Goal: Ask a question: Seek information or help from site administrators or community

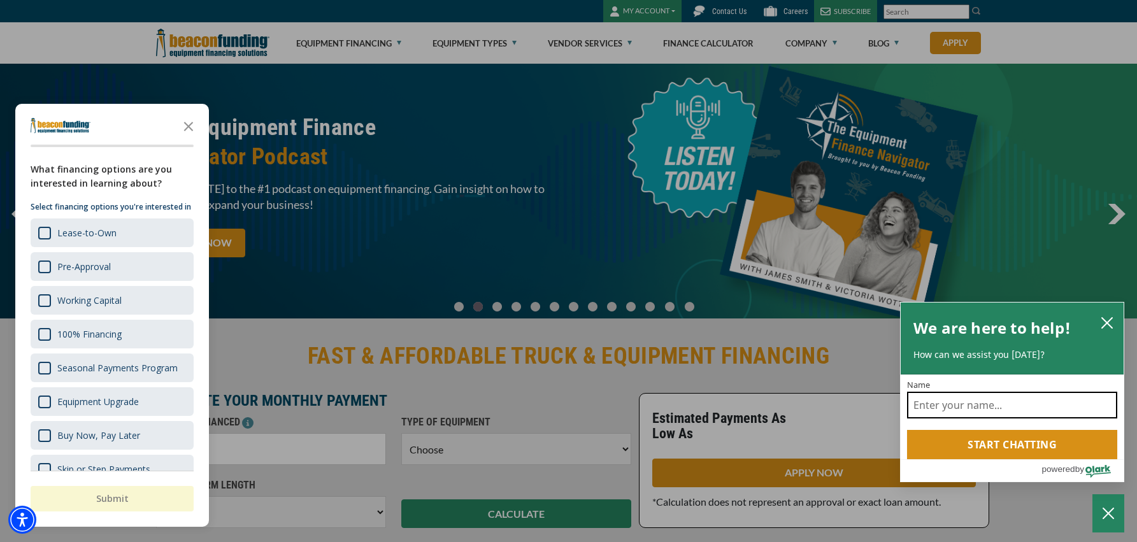
click at [965, 406] on input "Name" at bounding box center [1012, 405] width 210 height 27
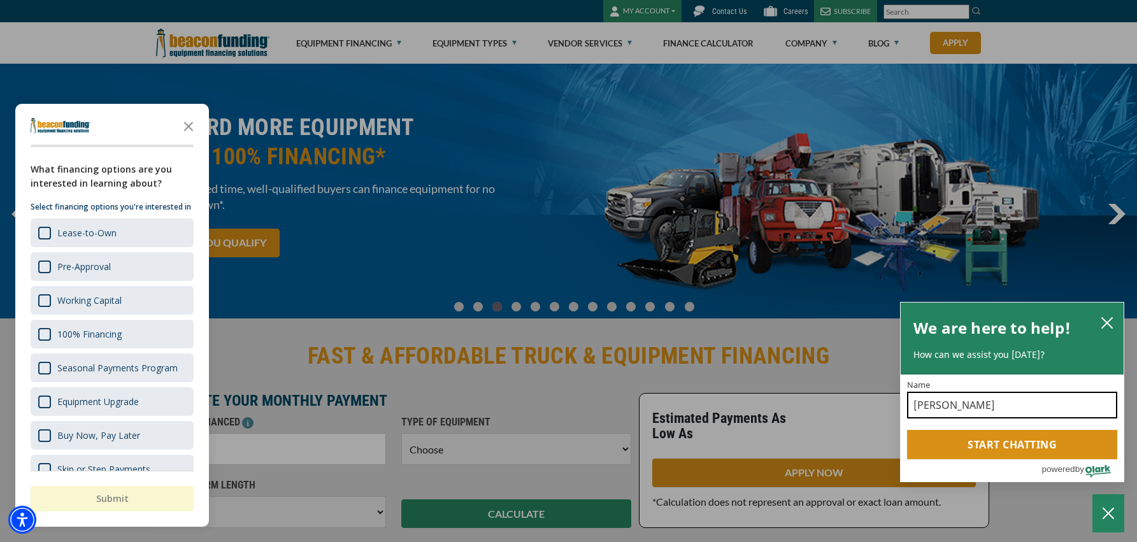
type input "[PERSON_NAME]"
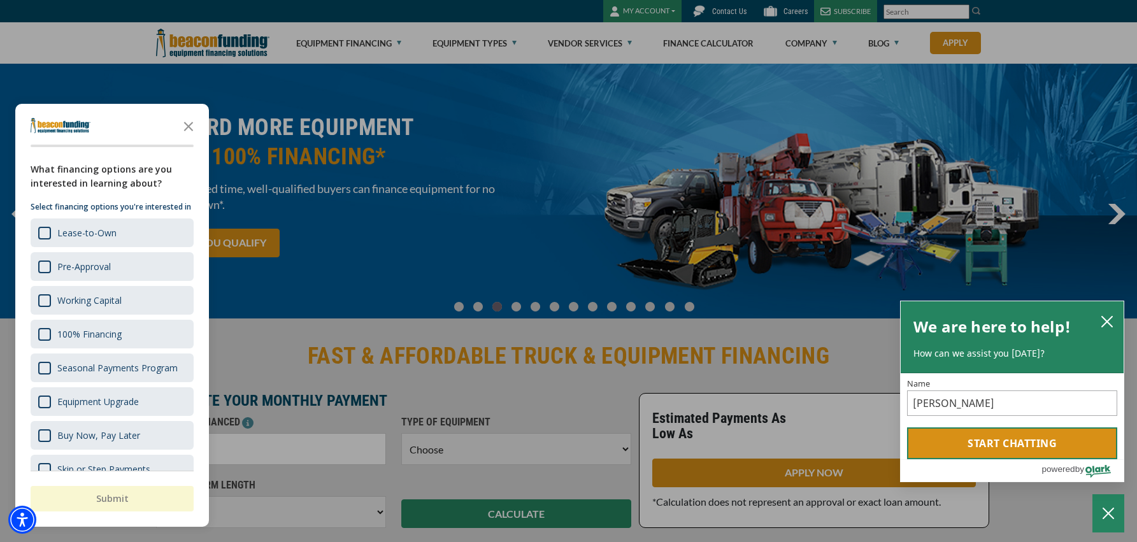
click at [1014, 449] on button "Start chatting" at bounding box center [1012, 443] width 210 height 32
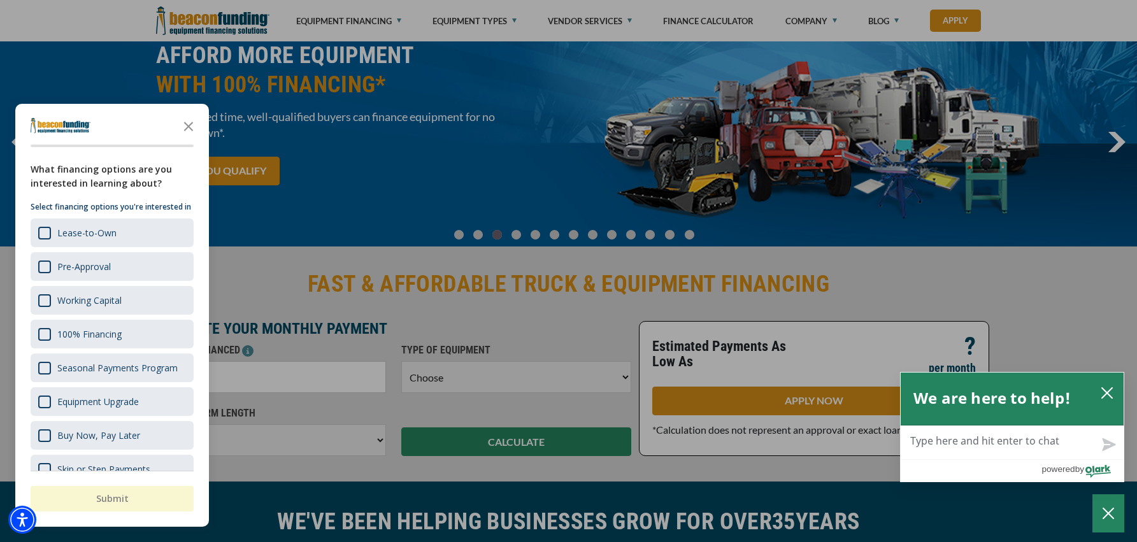
scroll to position [130, 0]
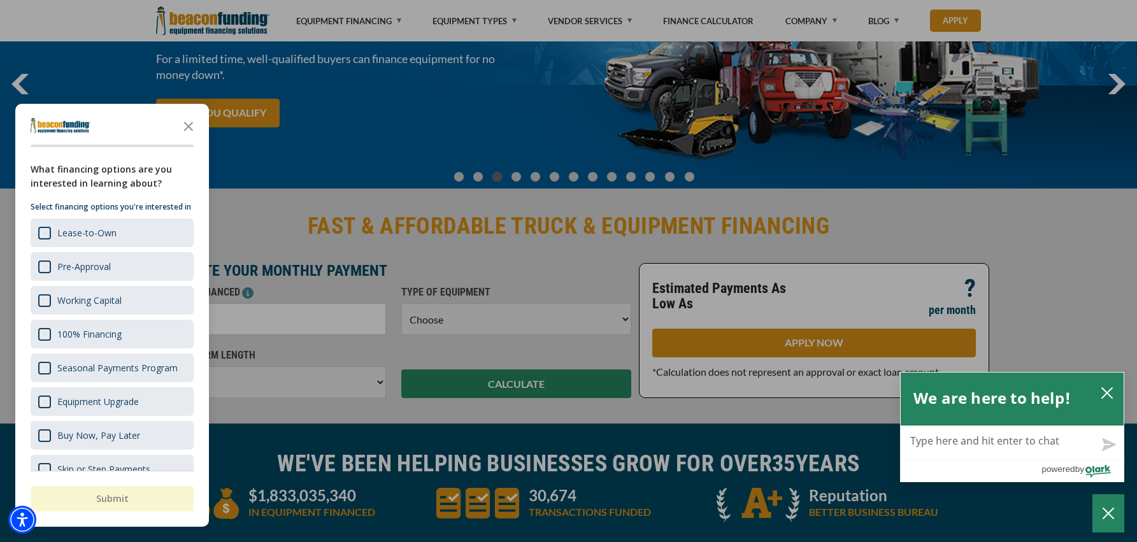
click at [1039, 445] on textarea "Live Chat Now" at bounding box center [1011, 442] width 223 height 33
type textarea "D"
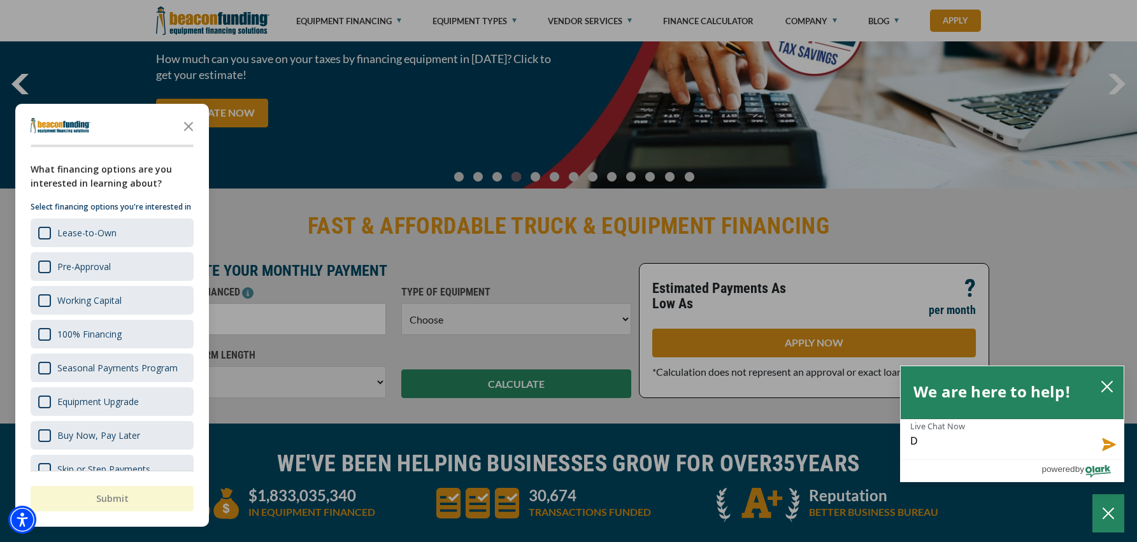
type textarea "Do"
type textarea "Do y"
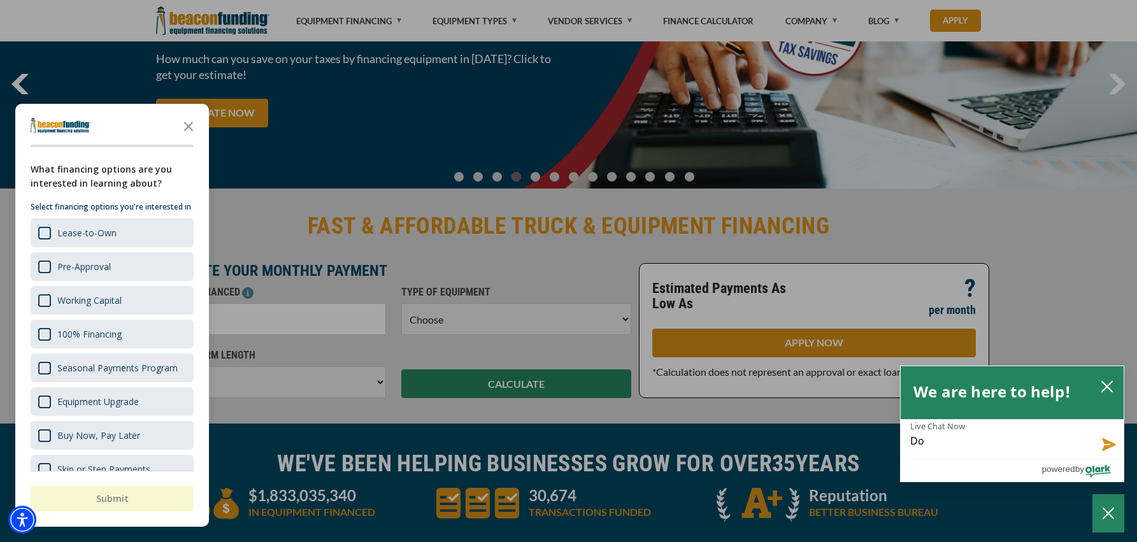
type textarea "Do y"
type textarea "Do yo"
type textarea "Do you"
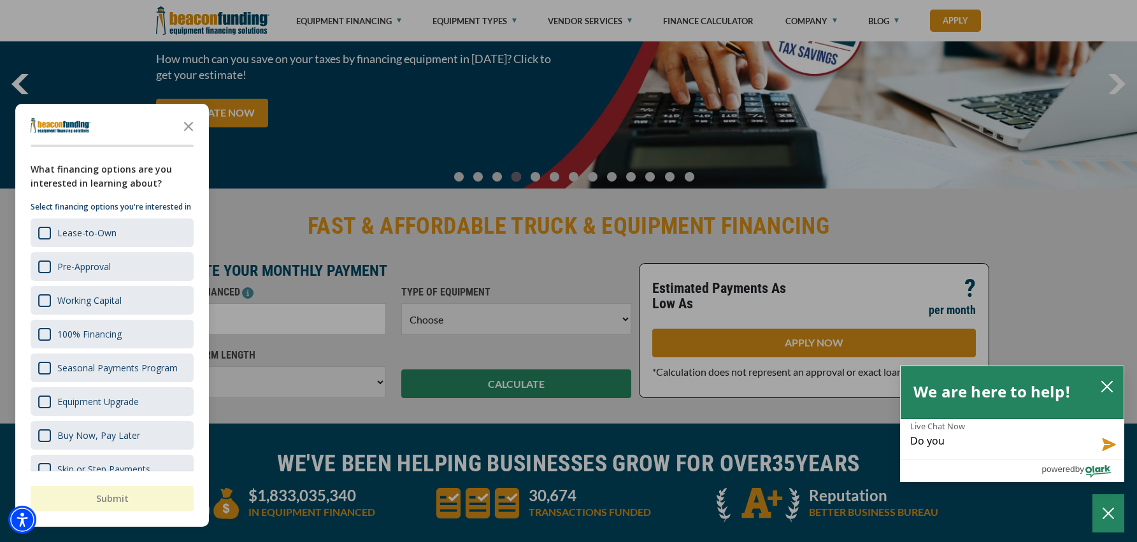
type textarea "Do you"
type textarea "Do you g"
type textarea "Do you gu"
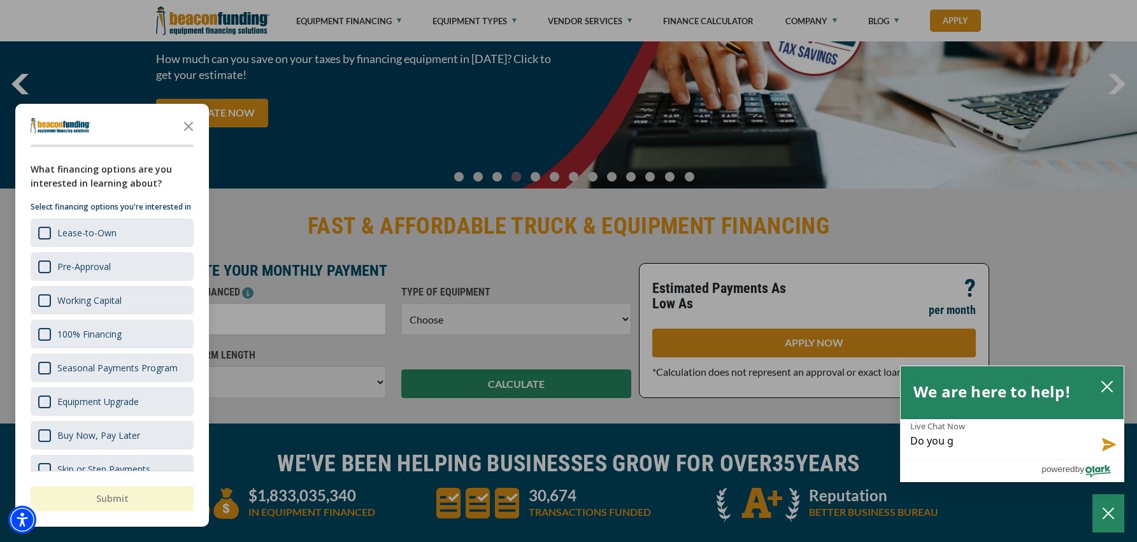
type textarea "Do you gu"
type textarea "Do you guy"
type textarea "Do you guys"
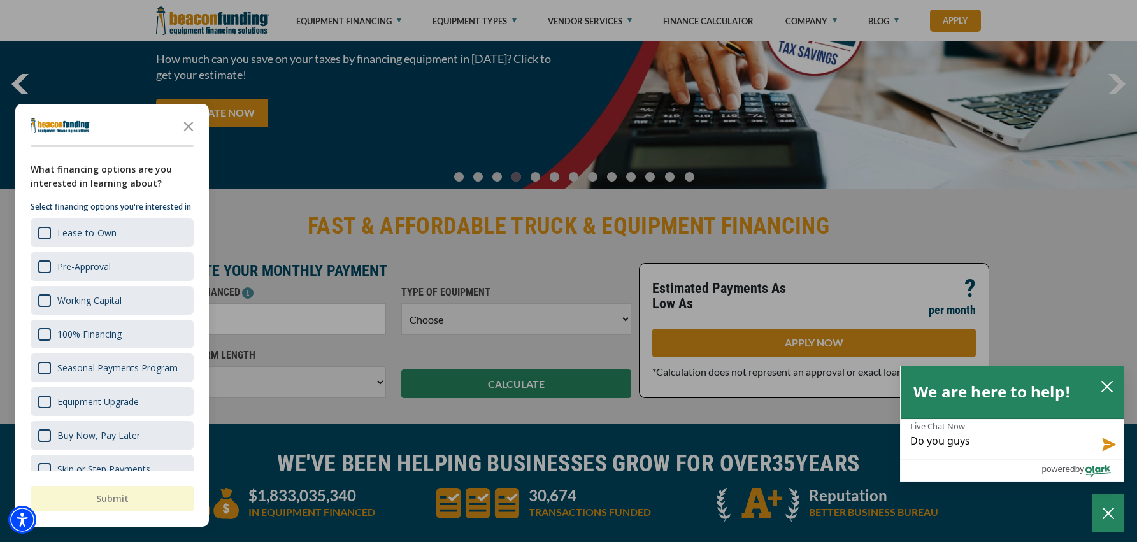
type textarea "Do you guys"
type textarea "Do you guys d"
type textarea "Do you guys de"
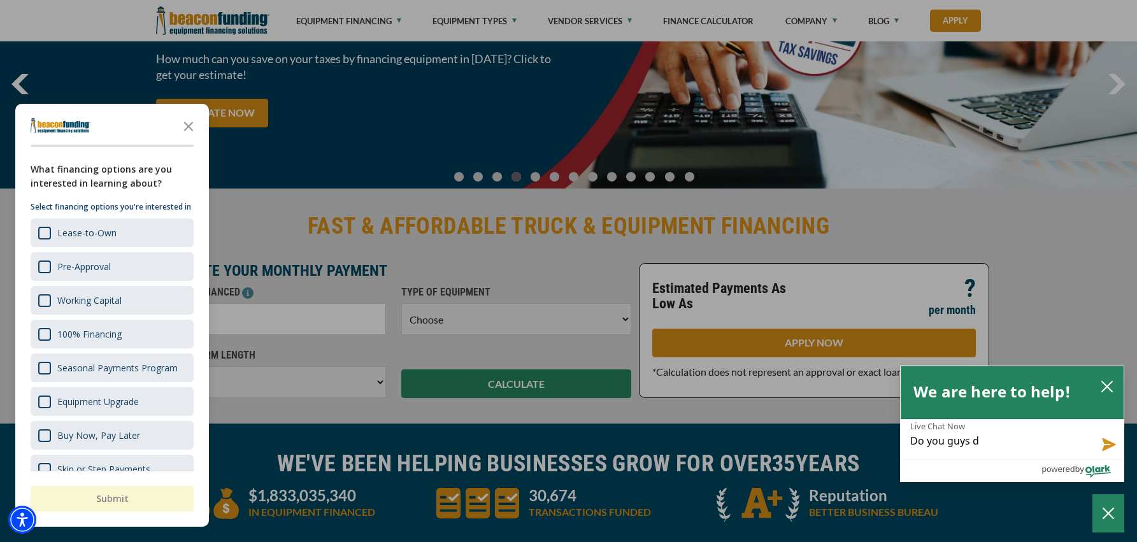
type textarea "Do you guys de"
type textarea "Do you guys dea"
type textarea "Do you guys deal"
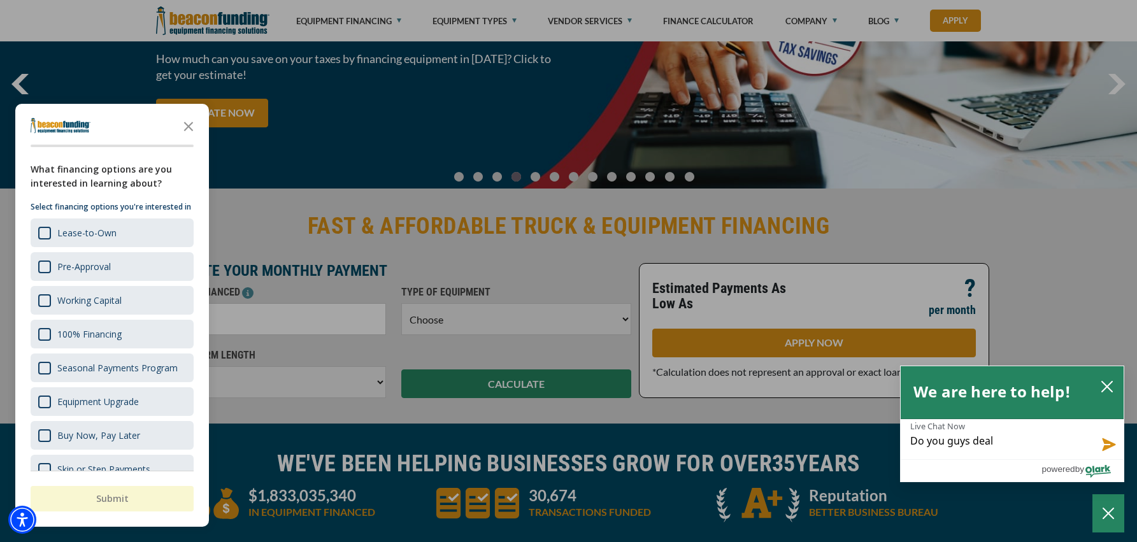
type textarea "Do you guys deal"
type textarea "Do you guys deal w"
type textarea "Do you guys deal wi"
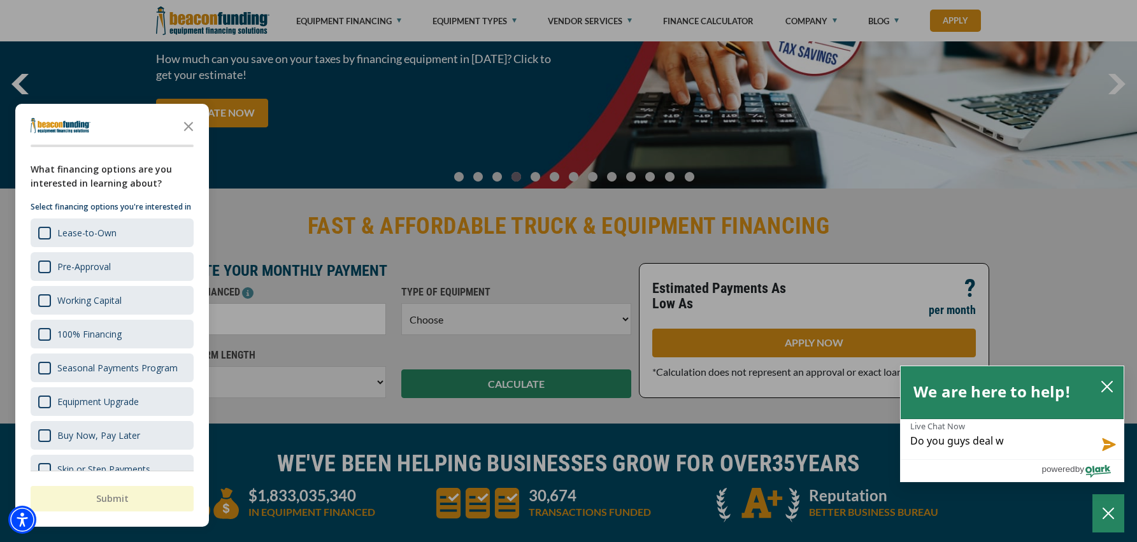
type textarea "Do you guys deal wi"
type textarea "Do you guys deal wit"
type textarea "Do you guys deal with"
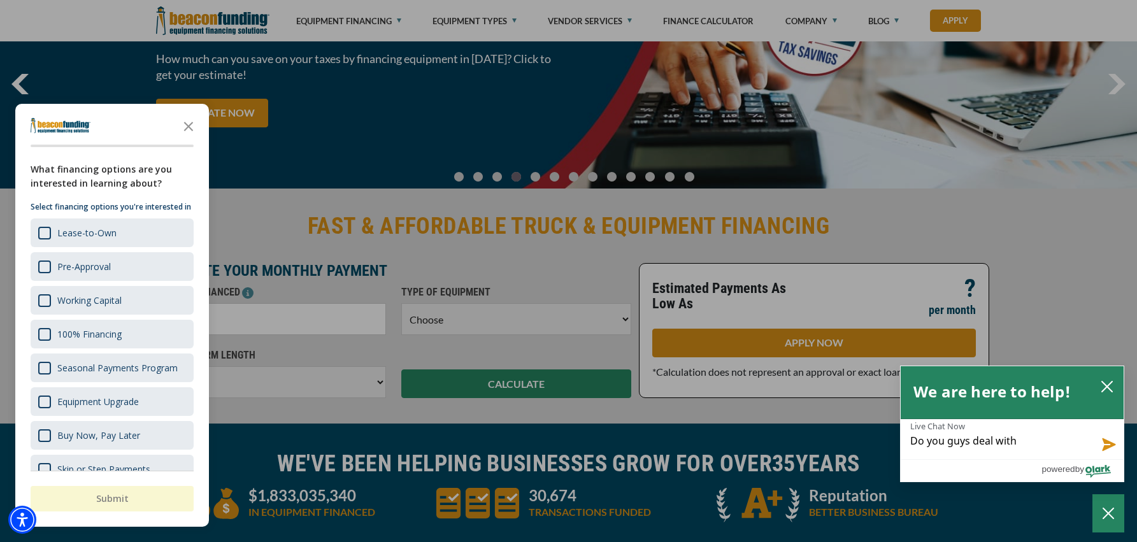
type textarea "Do you guys deal with"
type textarea "Do you guys deal with b"
type textarea "Do you guys deal with br"
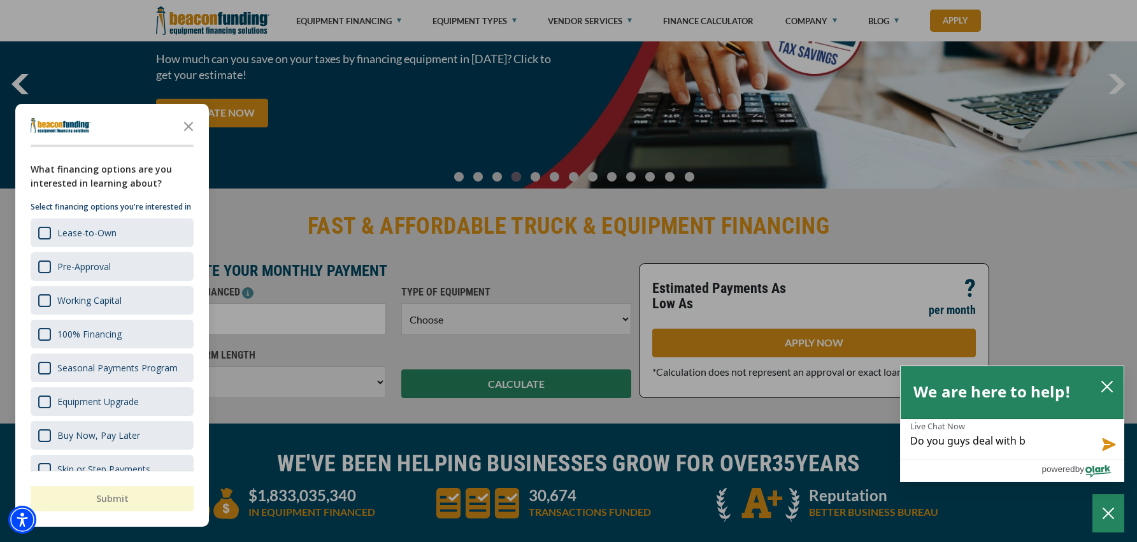
type textarea "Do you guys deal with br"
type textarea "Do you guys deal with bro"
type textarea "Do you guys deal with brok"
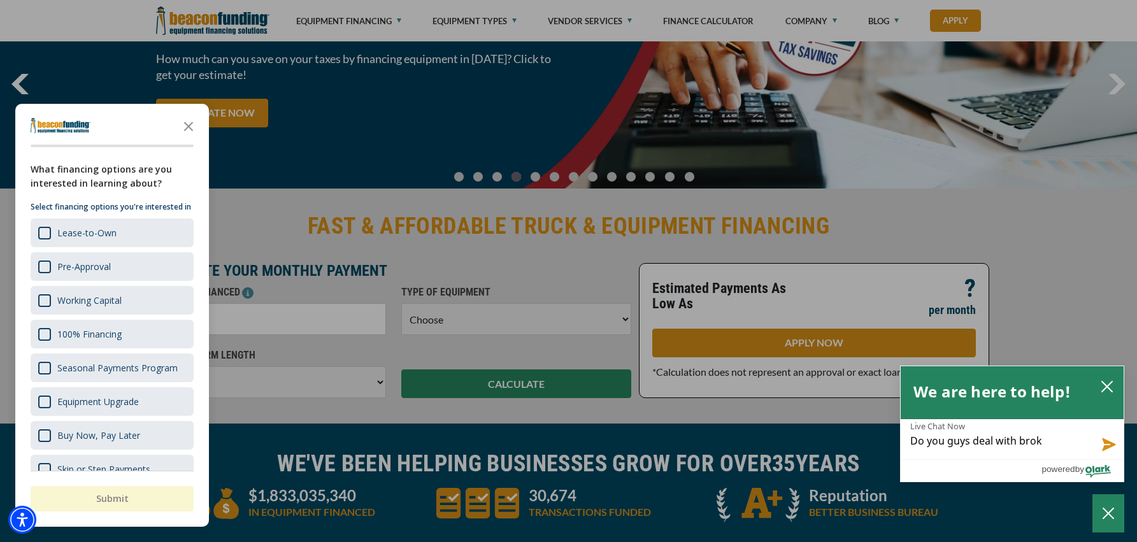
type textarea "Do you guys deal with broke"
type textarea "Do you guys deal with broker"
type textarea "Do you guys deal with brokers"
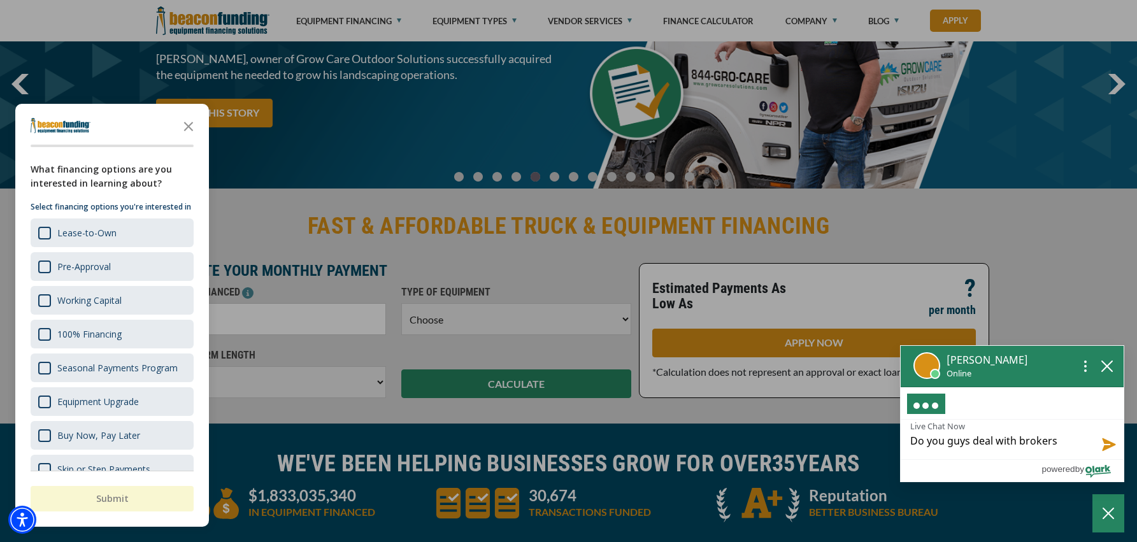
type textarea "Do you guys deal with brokers?"
click at [1107, 441] on button "Send message" at bounding box center [1106, 443] width 34 height 32
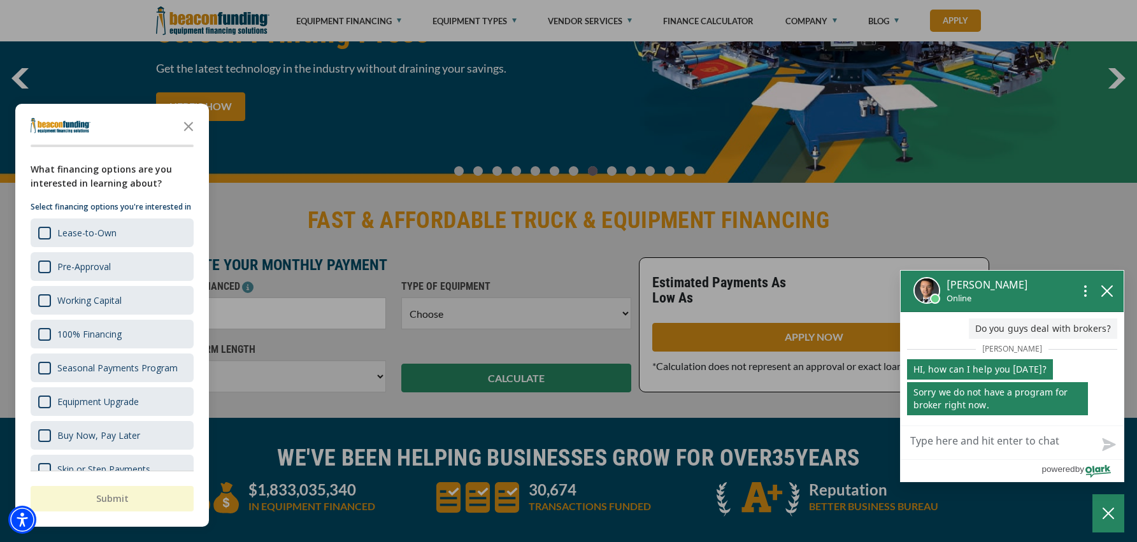
scroll to position [138, 0]
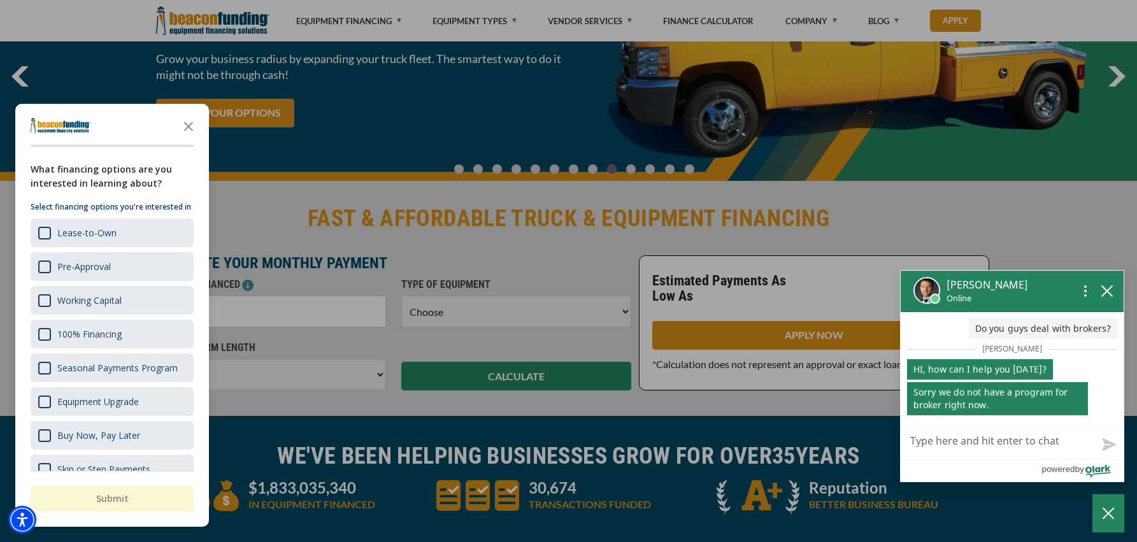
click at [999, 440] on textarea "Live Chat Now" at bounding box center [1011, 442] width 223 height 33
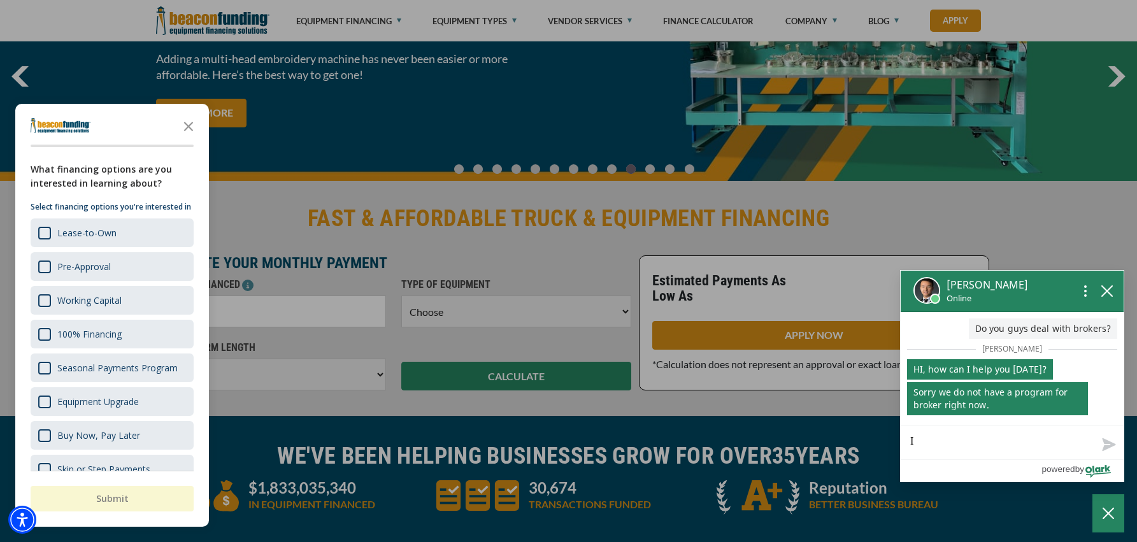
type textarea "I"
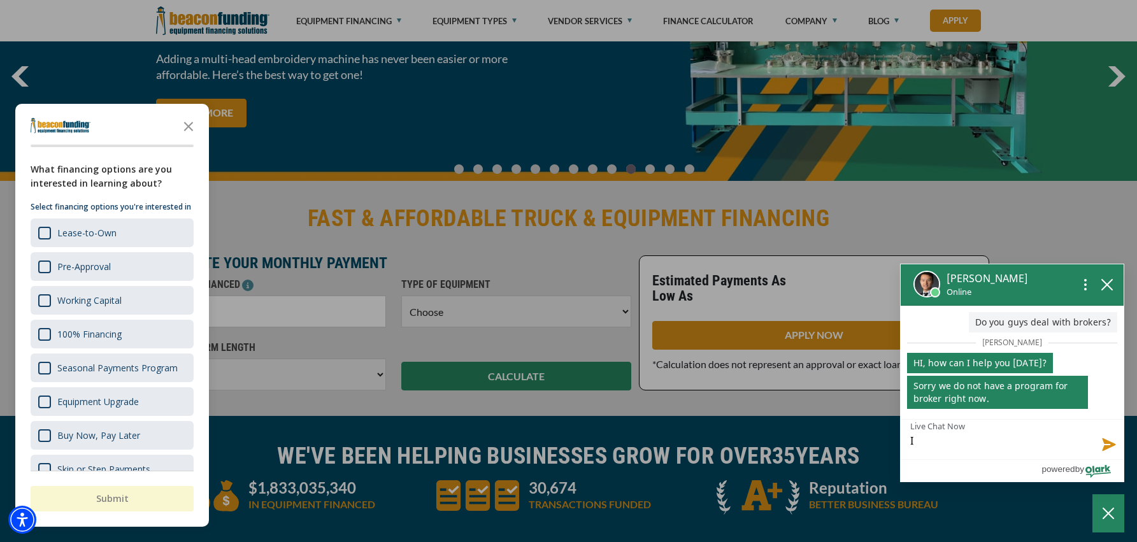
type textarea "I a"
type textarea "I am"
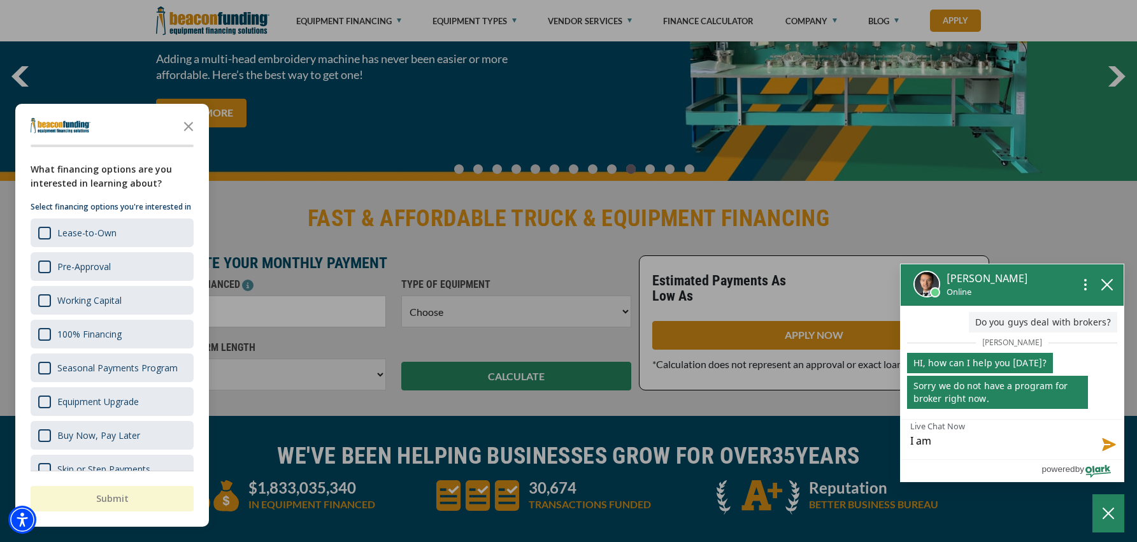
type textarea "I am"
type textarea "I am n"
type textarea "I am no"
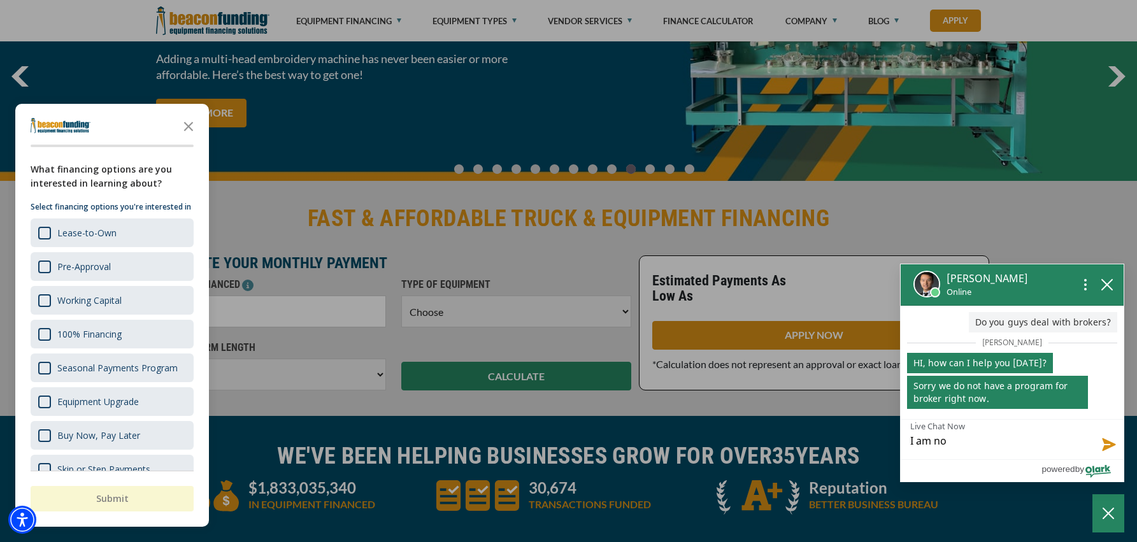
type textarea "I am not"
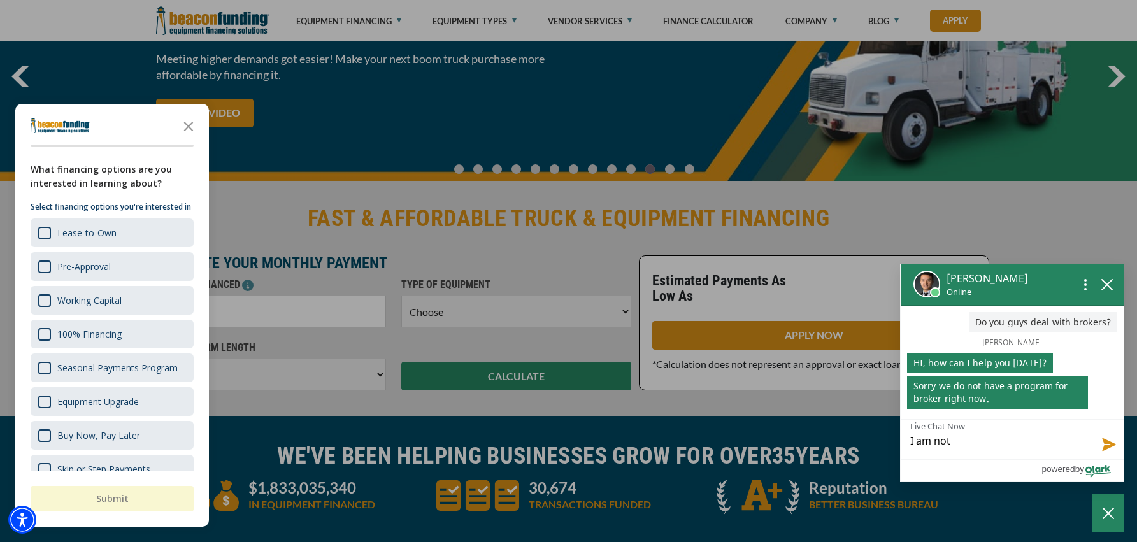
type textarea "I am not s"
type textarea "I am not su"
type textarea "I am not sur"
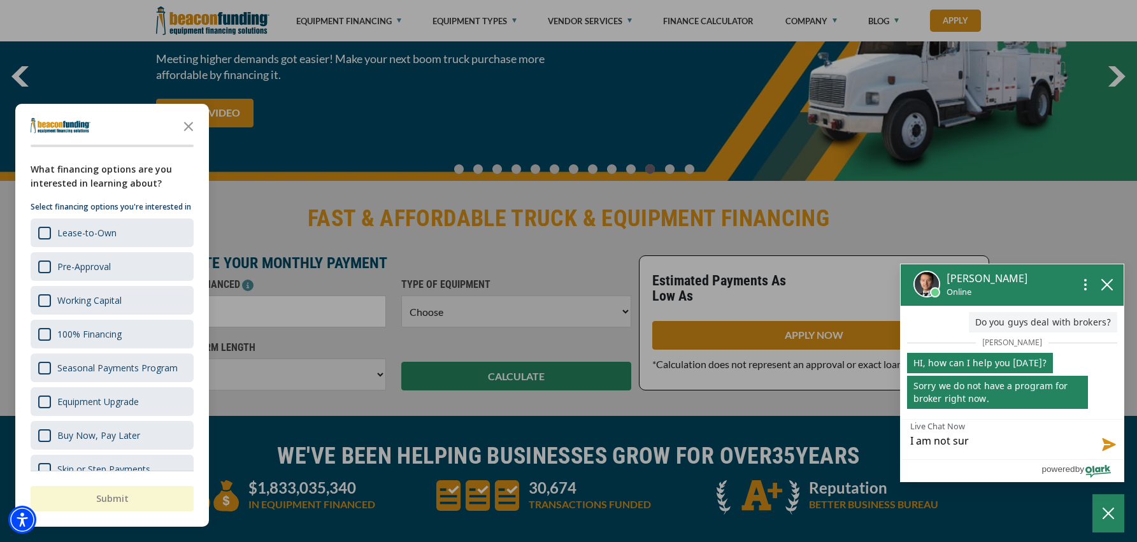
type textarea "I am not sure"
type textarea "I am not sure i"
type textarea "I am not sure if"
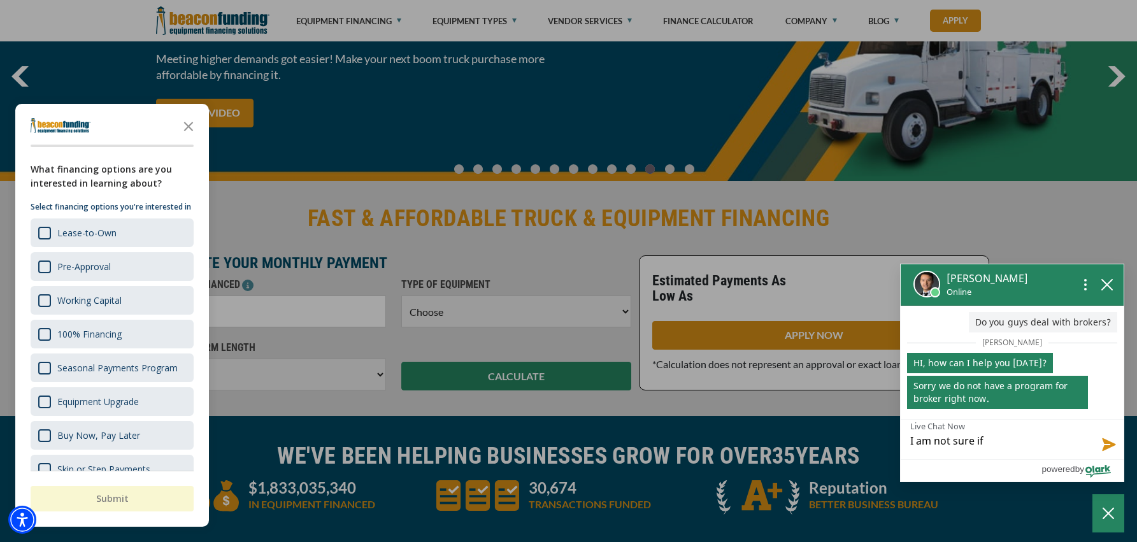
type textarea "I am not sure if"
type textarea "I am not sure if y"
type textarea "I am not sure if yo"
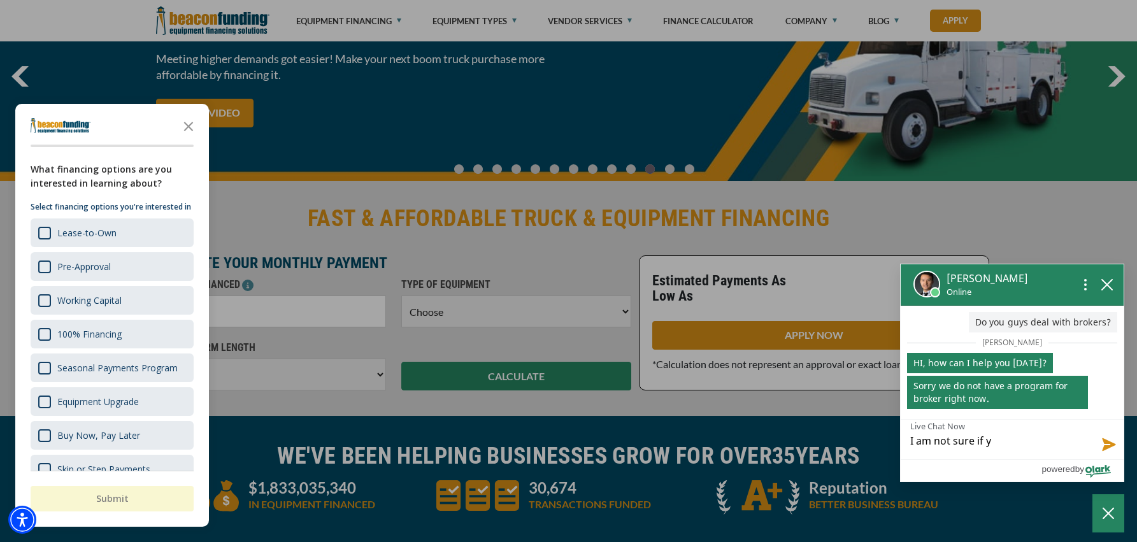
type textarea "I am not sure if yo"
type textarea "I am not sure if you"
type textarea "I am not sure if you u"
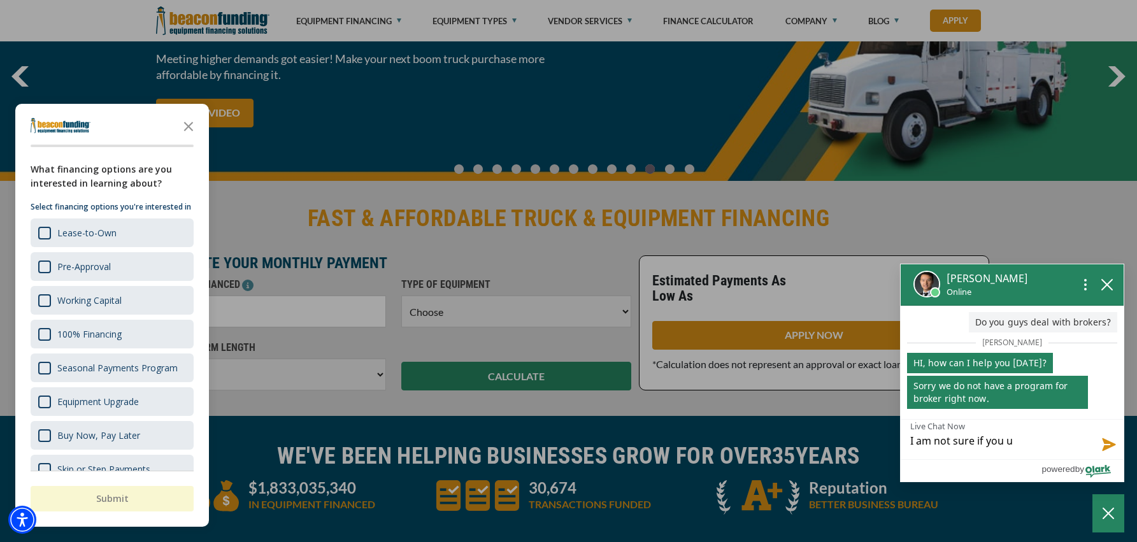
type textarea "I am not sure if you un"
type textarea "I am not sure if you und"
type textarea "I am not sure if you unde"
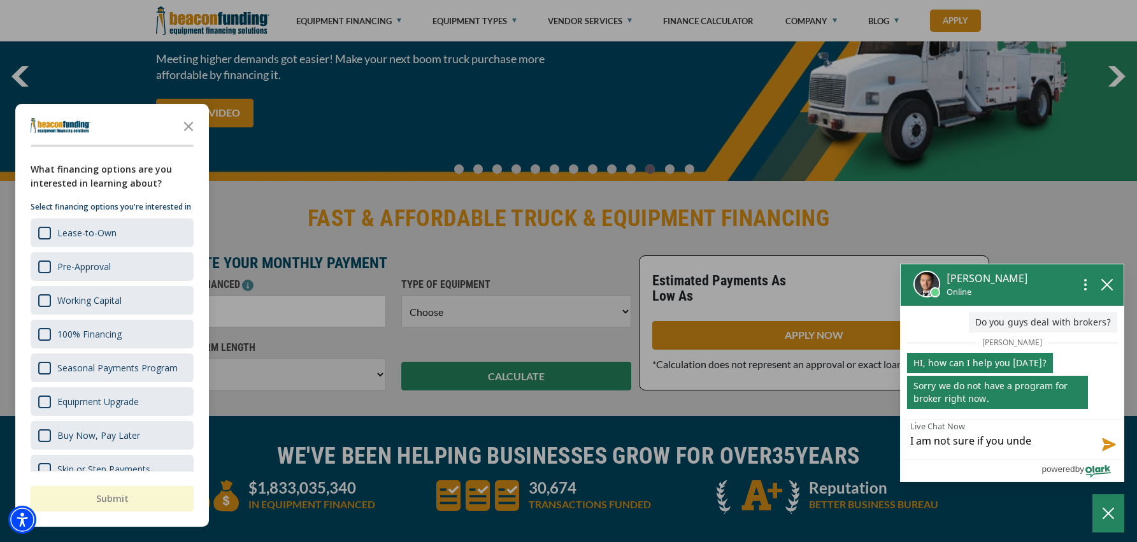
type textarea "I am not sure if you under"
type textarea "I am not sure if you unders"
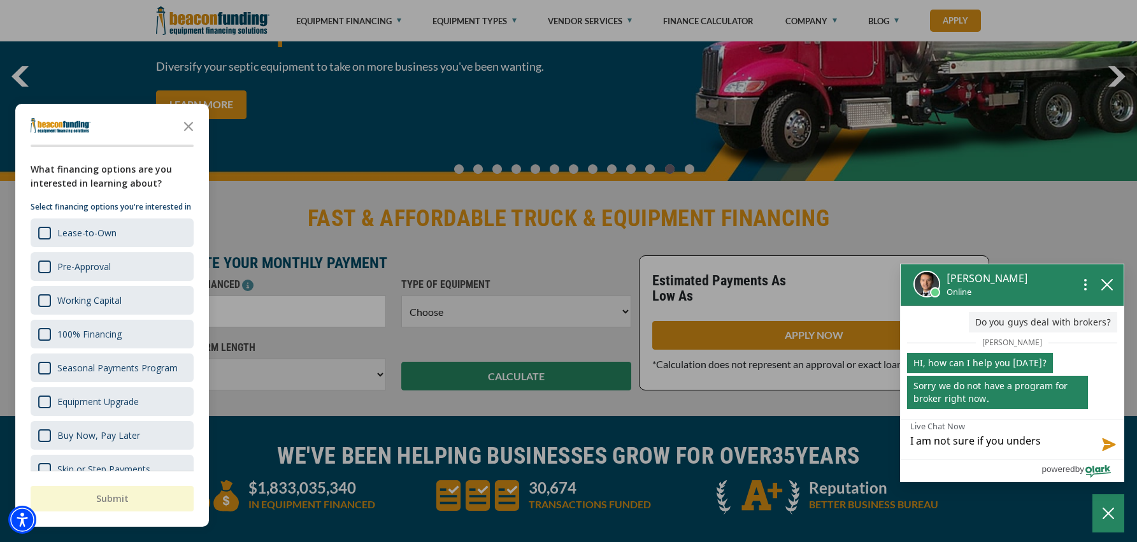
type textarea "I am not sure if you underst"
type textarea "I am not sure if you understa"
type textarea "I am not sure if you understan"
type textarea "I am not sure if you understand"
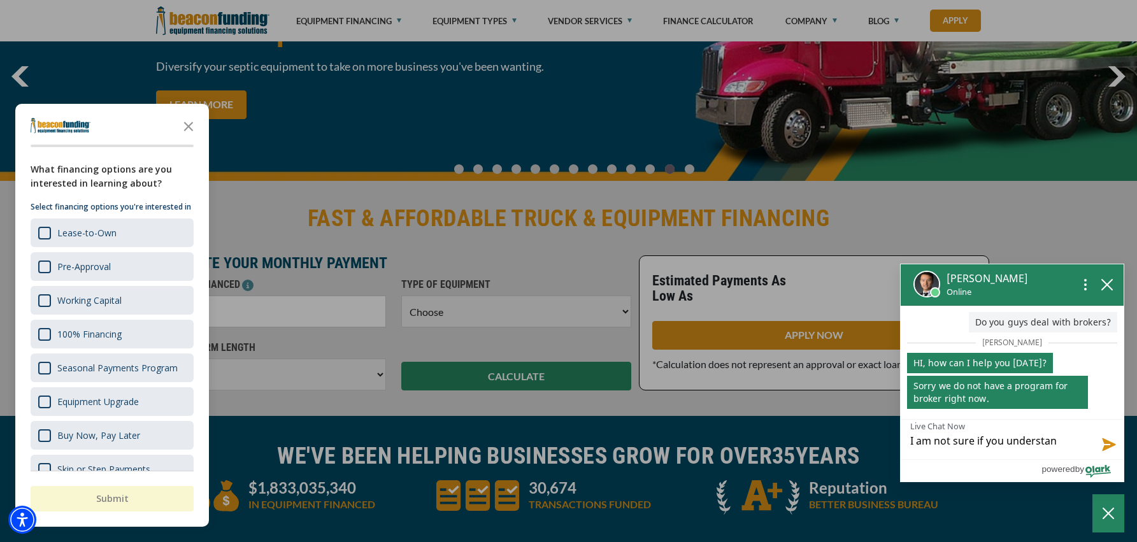
type textarea "I am not sure if you understand"
type textarea "I am not sure if you understand w"
type textarea "I am not sure if you understand wh"
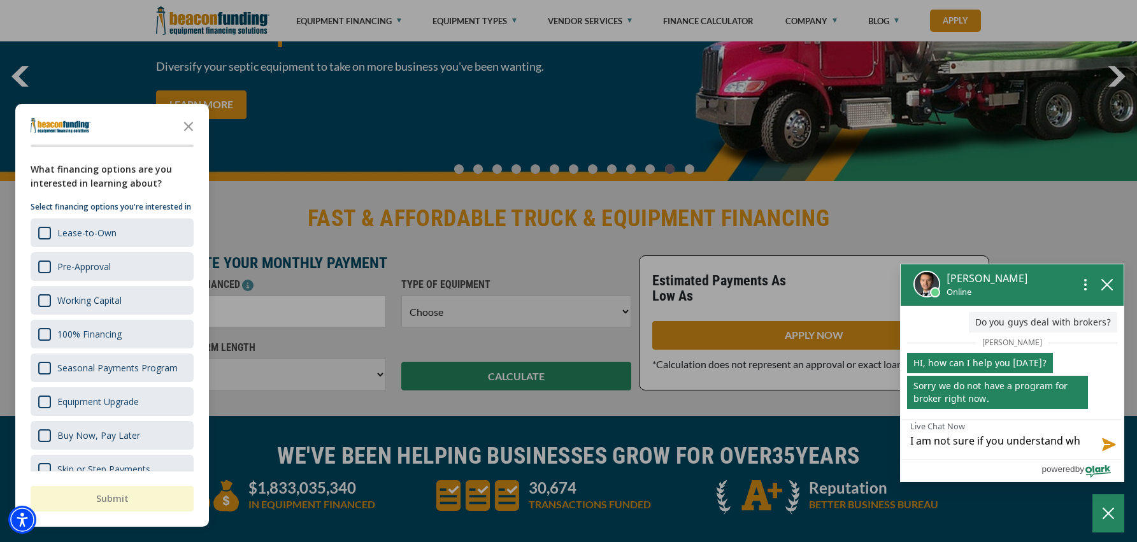
type textarea "I am not sure if you understand wha"
type textarea "I am not sure if you understand what"
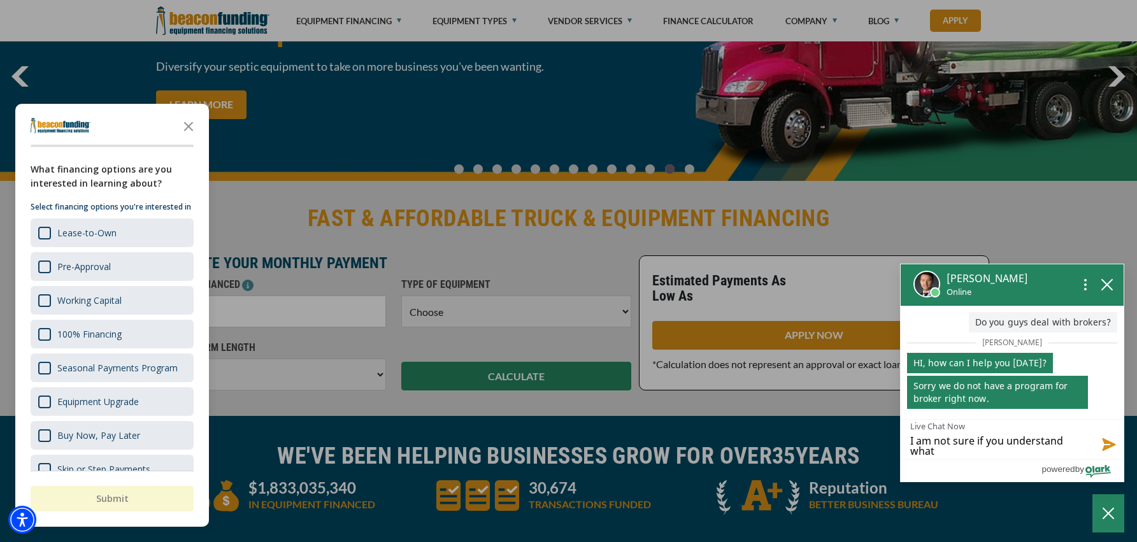
type textarea "I am not sure if you understand what"
type textarea "I am not sure if you understand what i"
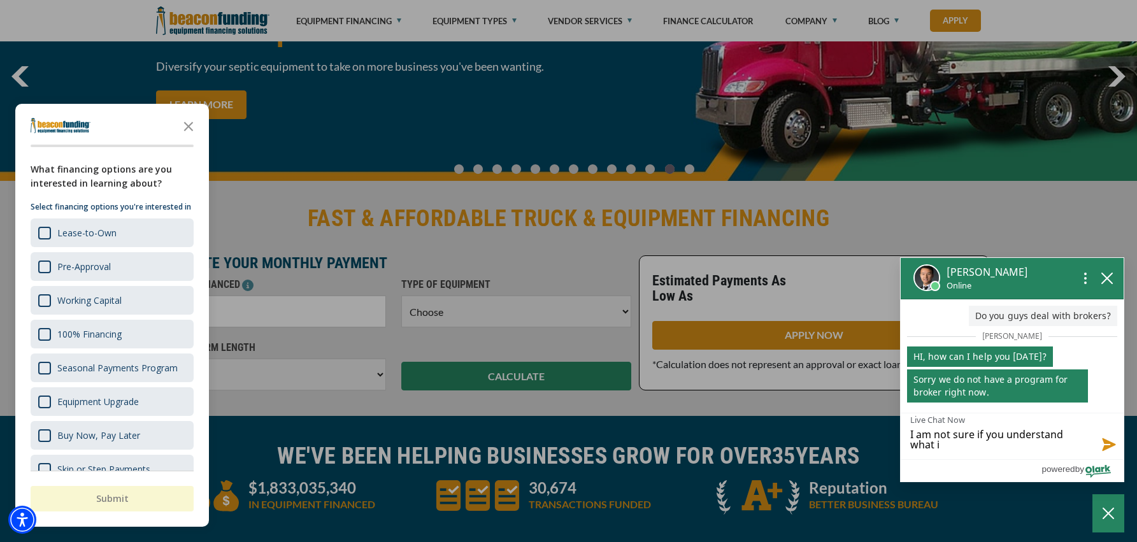
type textarea "I am not sure if you understand what i a"
type textarea "I am not sure if you understand what i am"
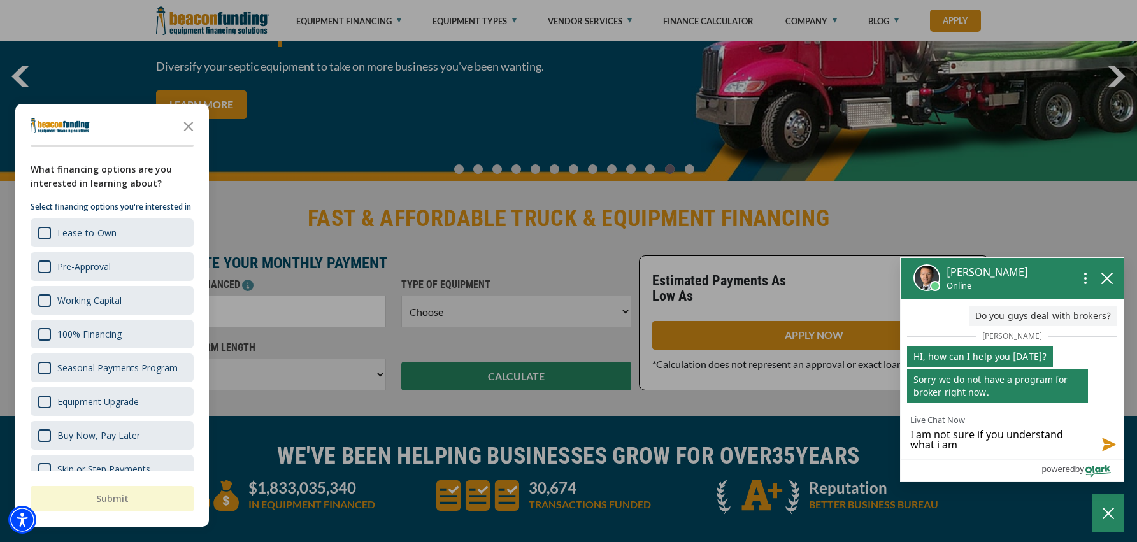
type textarea "I am not sure if you understand what i am a"
type textarea "I am not sure if you understand what i am as"
type textarea "I am not sure if you understand what i am ask"
type textarea "I am not sure if you understand what i am [DEMOGRAPHIC_DATA]"
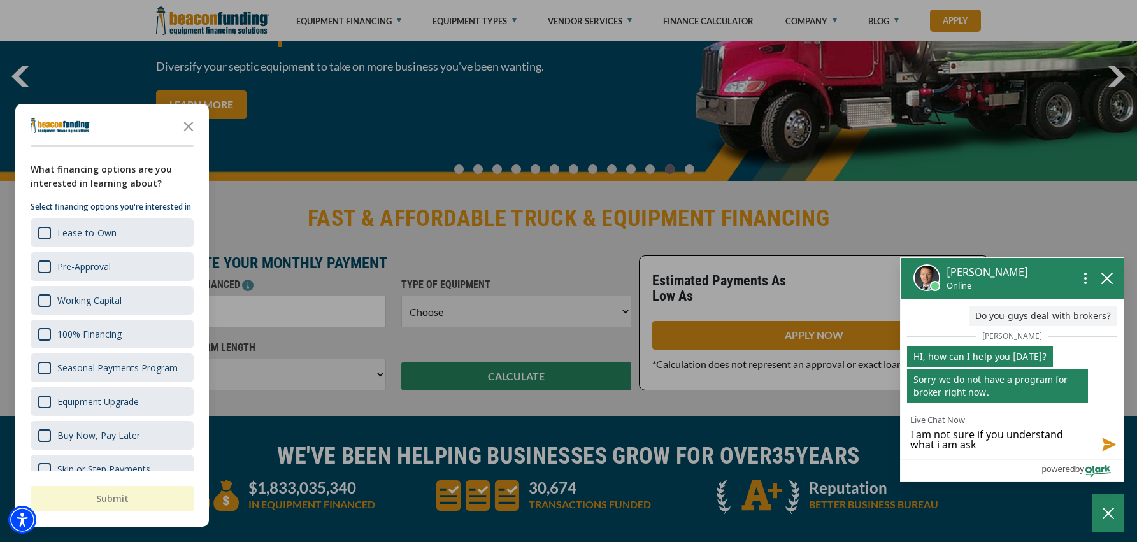
type textarea "I am not sure if you understand what i am [DEMOGRAPHIC_DATA]"
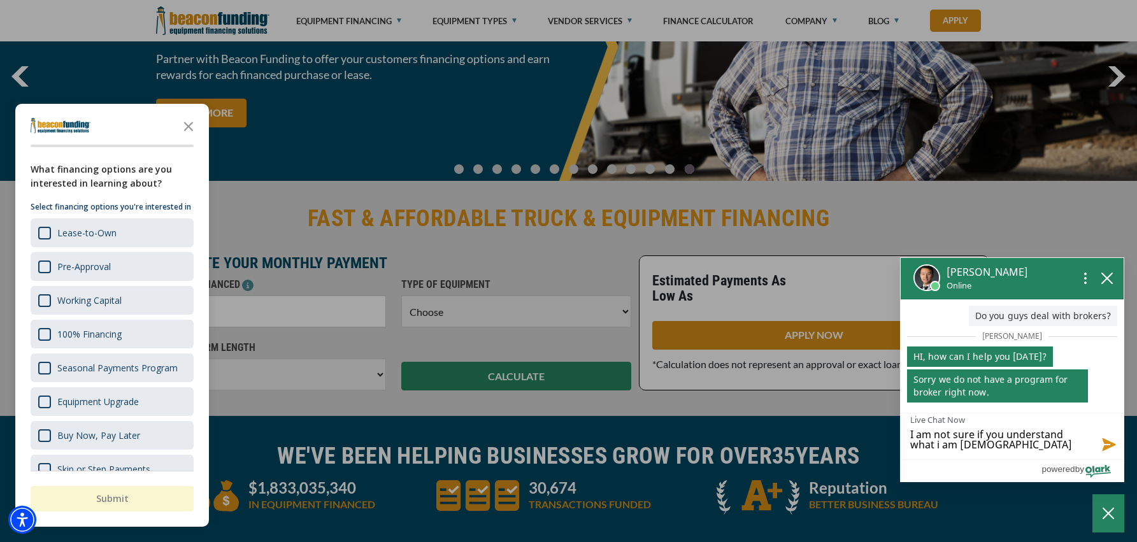
type textarea "I am not sure if you understand what i am askin"
type textarea "I am not sure if you understand what i am asking"
type textarea "I am not sure if you understand what i am asking,"
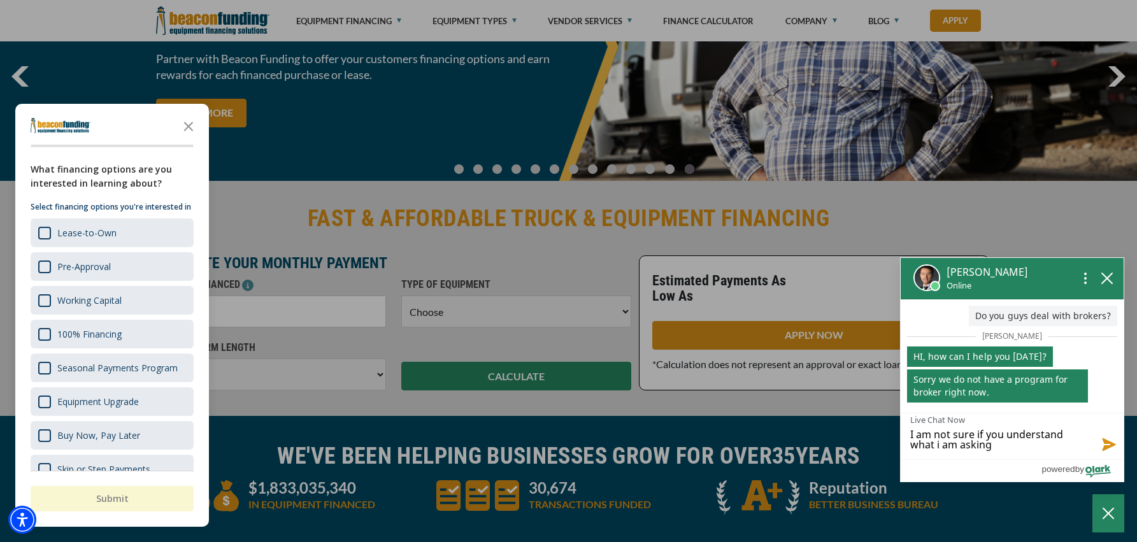
type textarea "I am not sure if you understand what i am asking,"
type textarea "I am not sure if you understand what i am asking, I"
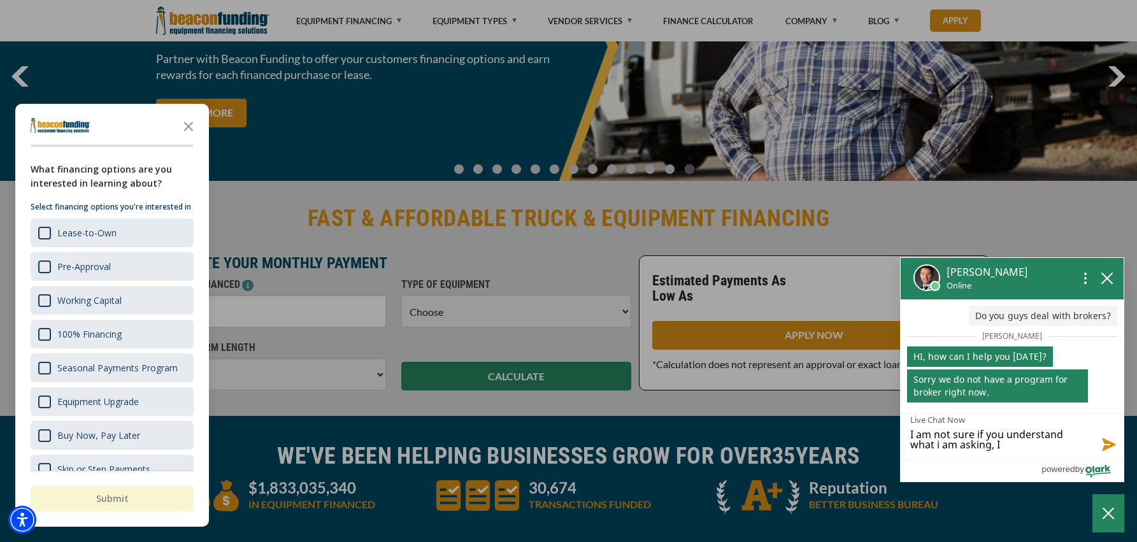
type textarea "I am not sure if you understand what i am asking, I"
type textarea "I am not sure if you understand what i am asking, I h"
type textarea "I am not sure if you understand what i am asking, I ha"
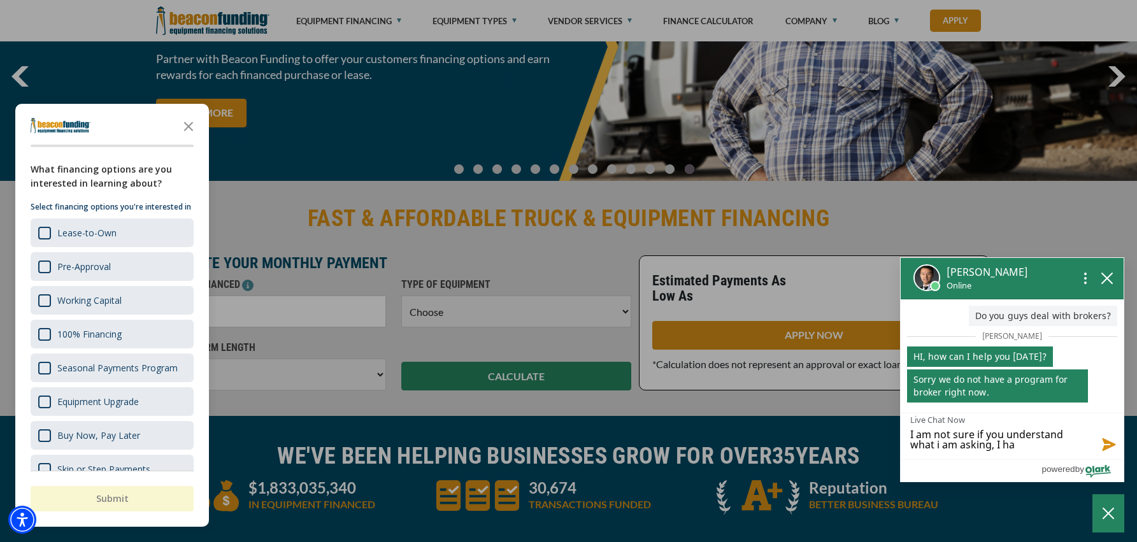
type textarea "I am not sure if you understand what i am asking, I hav"
type textarea "I am not sure if you understand what i am asking, I have"
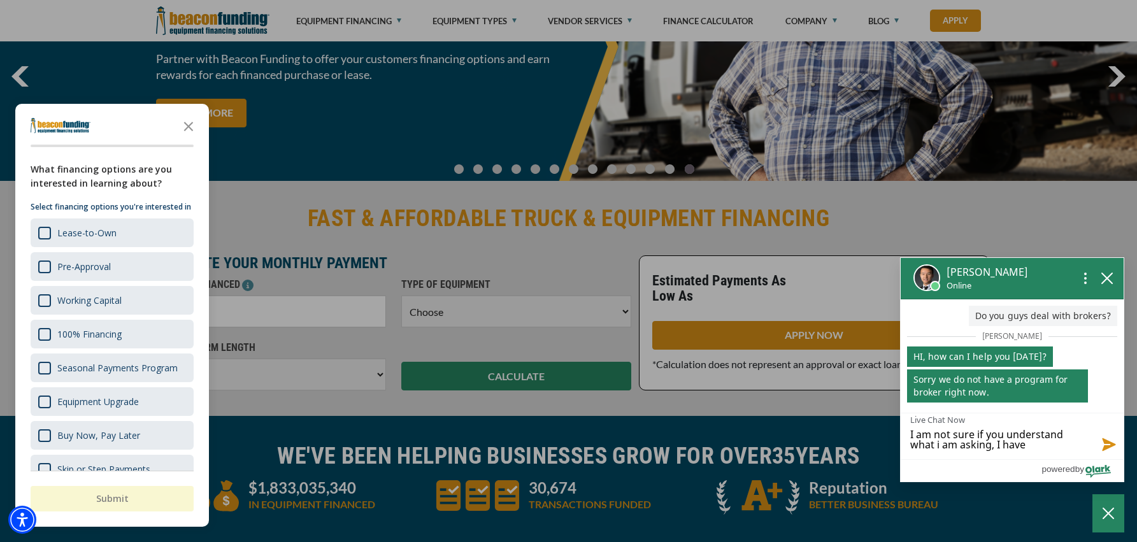
type textarea "I am not sure if you understand what i am asking, I have a"
type textarea "I am not sure if you understand what i am asking, I have a d"
type textarea "I am not sure if you understand what i am asking, I have a de"
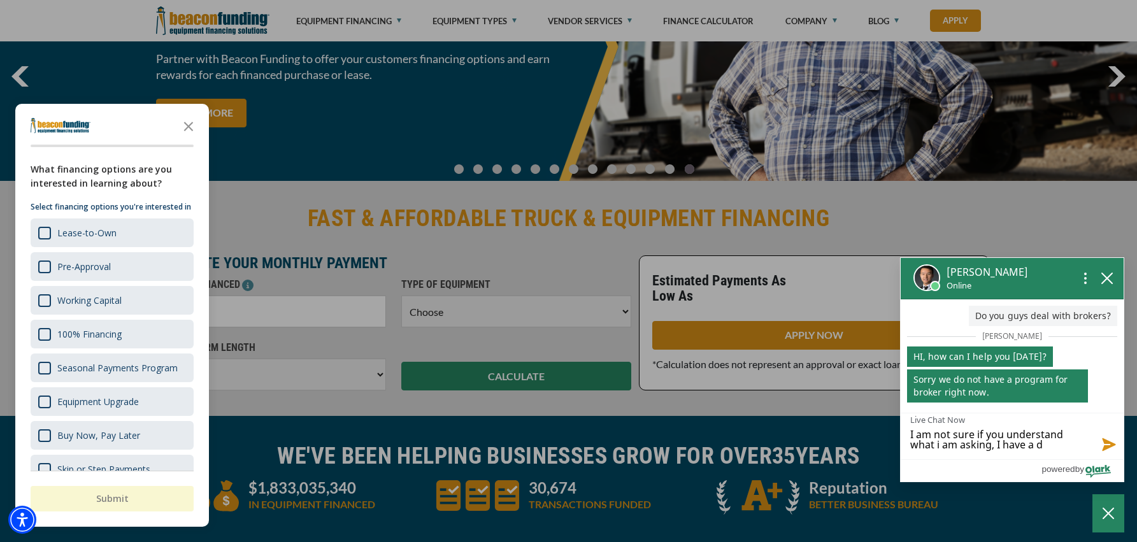
type textarea "I am not sure if you understand what i am asking, I have a de"
type textarea "I am not sure if you understand what i am asking, I have a dea"
type textarea "I am not sure if you understand what i am asking, I have a deal"
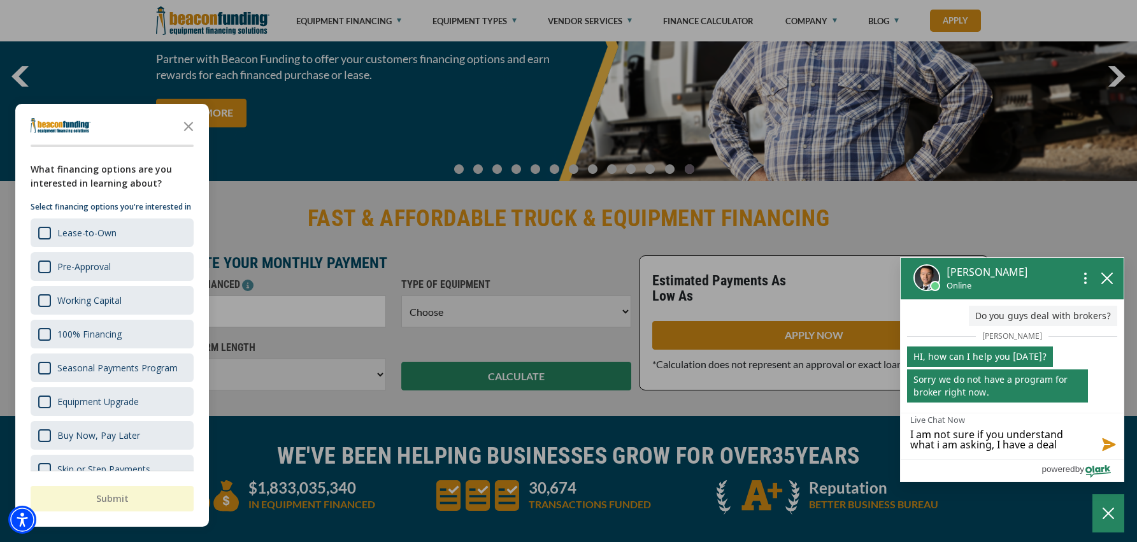
type textarea "I am not sure if you understand what i am asking, I have a deal"
type textarea "I am not sure if you understand what i am asking, I have a deal I"
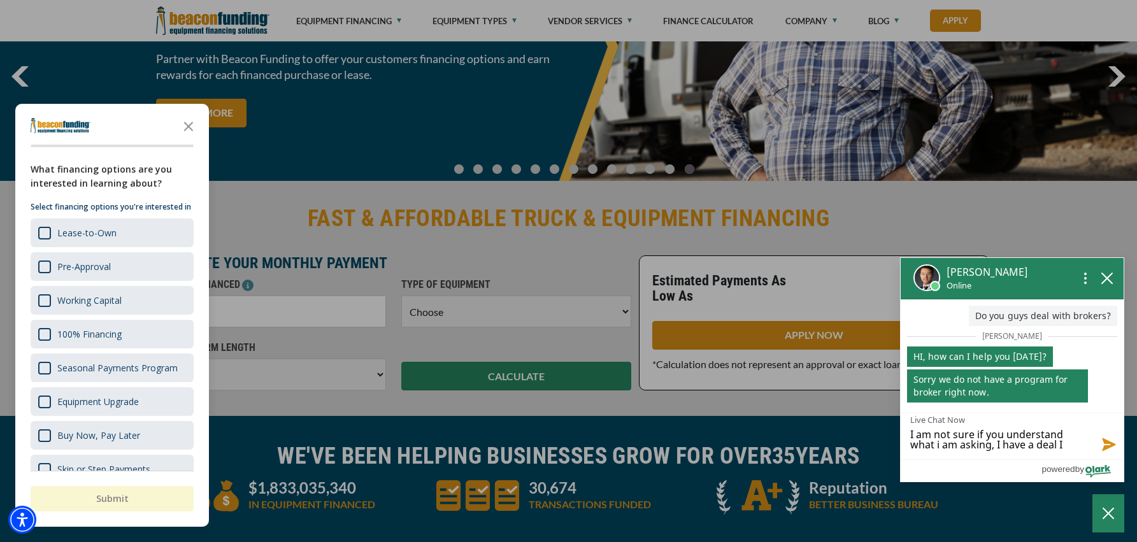
type textarea "I am not sure if you understand what i am asking, I have a deal I w"
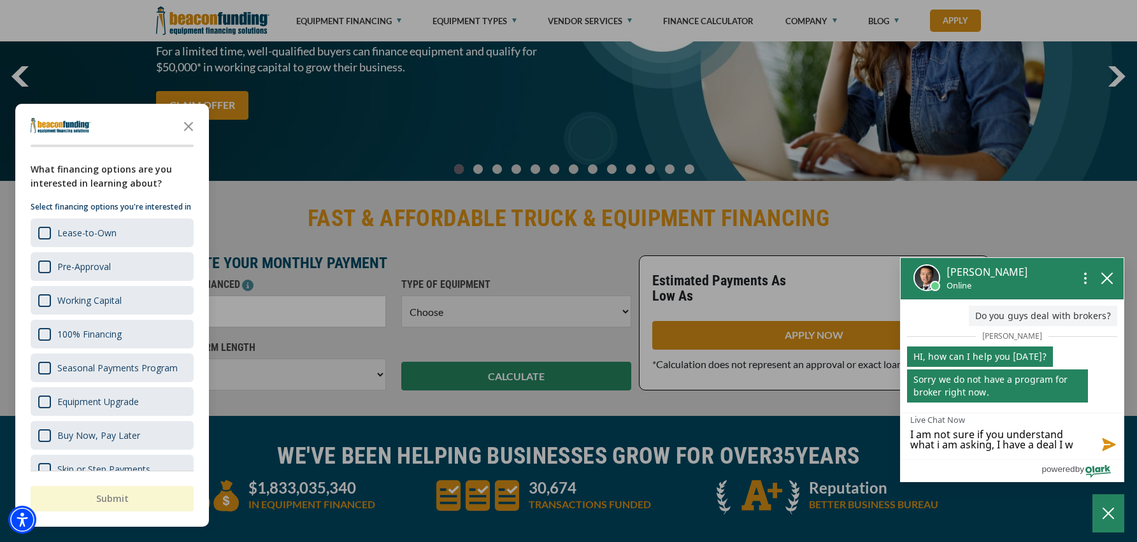
type textarea "I am not sure if you understand what i am asking, I have a deal I wo"
type textarea "I am not sure if you understand what i am asking, I have a deal I wou"
type textarea "I am not sure if you understand what i am asking, I have a deal I woul"
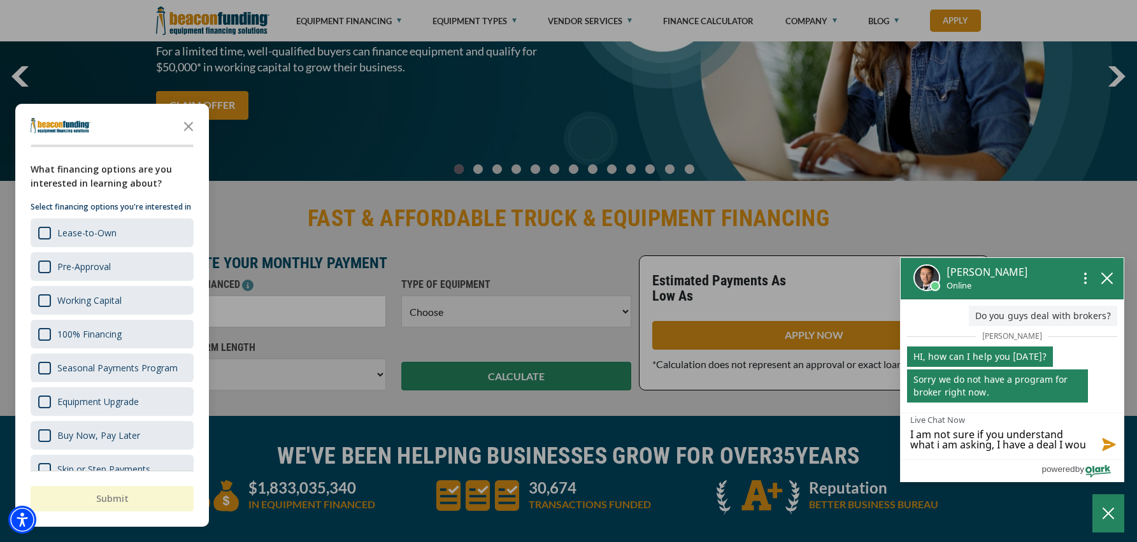
type textarea "I am not sure if you understand what i am asking, I have a deal I woul"
type textarea "I am not sure if you understand what i am asking, I have a deal I would"
type textarea "I am not sure if you understand what i am asking, I have a deal I would l"
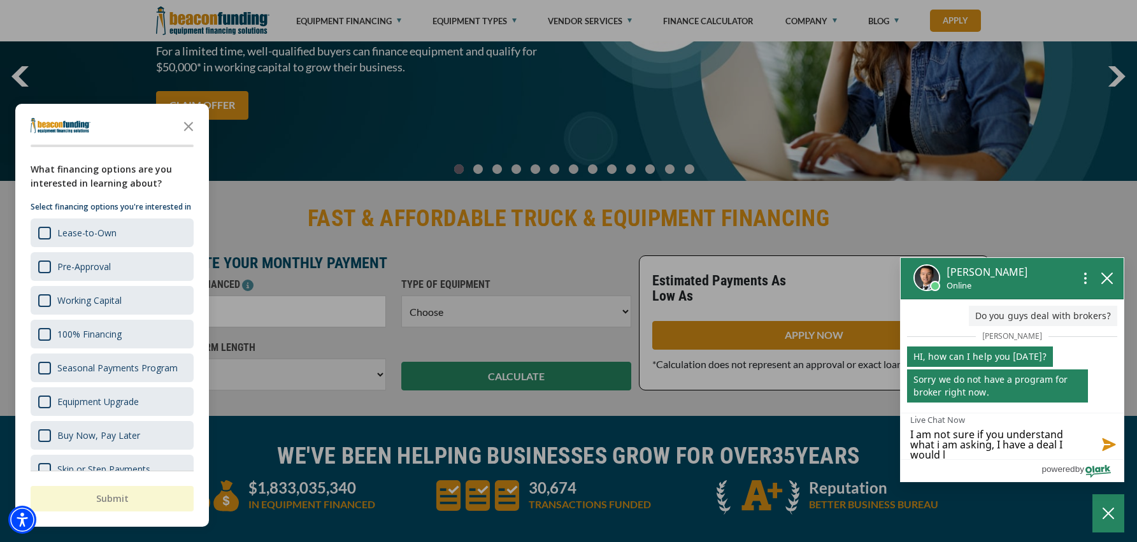
type textarea "I am not sure if you understand what i am asking, I have a deal I would li"
type textarea "I am not sure if you understand what i am asking, I have a deal I would lik"
type textarea "I am not sure if you understand what i am asking, I have a deal I would like"
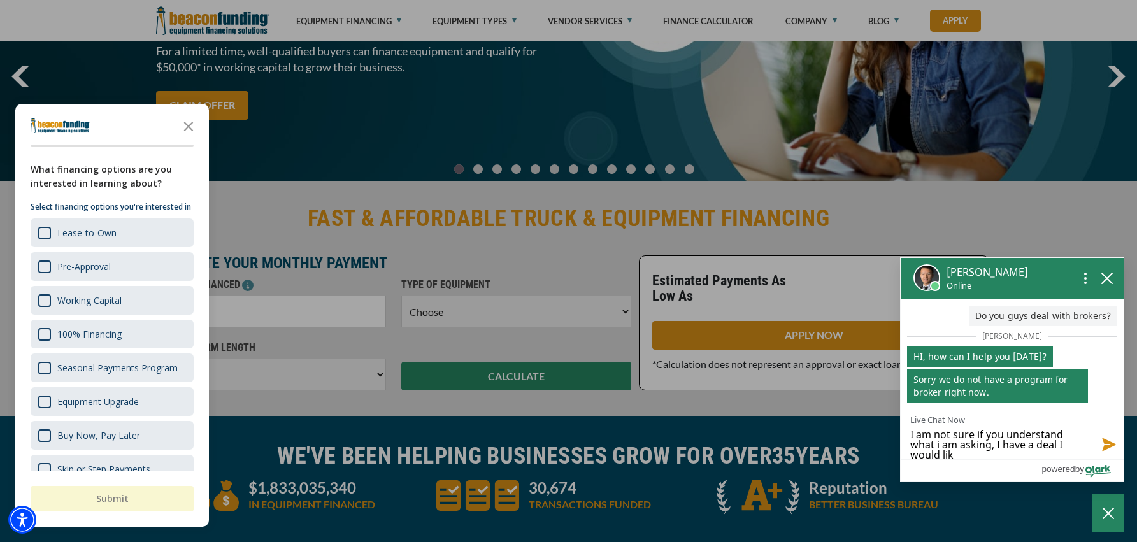
type textarea "I am not sure if you understand what i am asking, I have a deal I would like"
type textarea "I am not sure if you understand what i am asking, I have a deal I would like t"
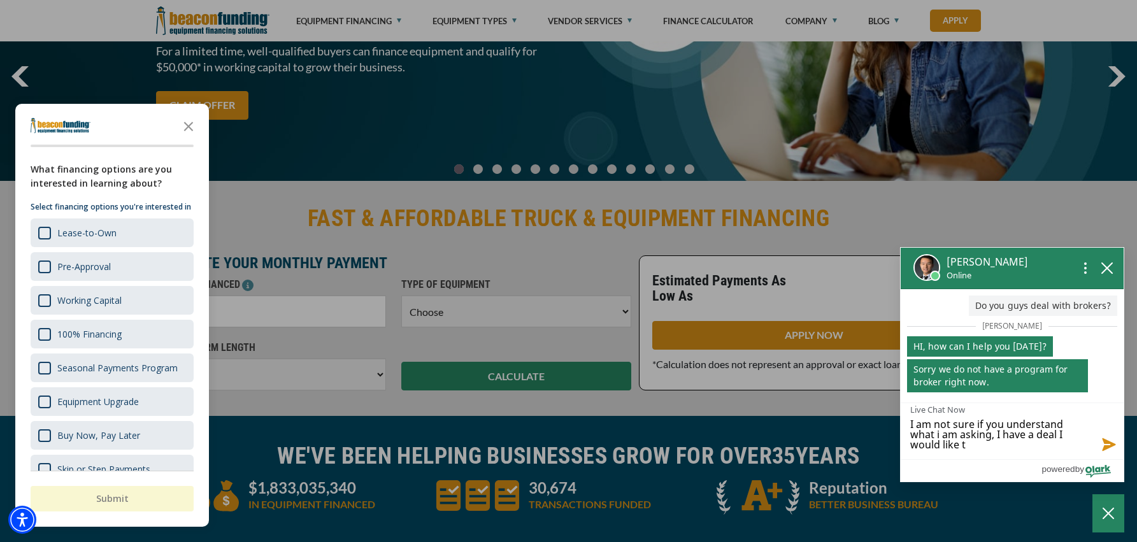
scroll to position [3, 0]
type textarea "I am not sure if you understand what i am asking, I have a deal I would like to"
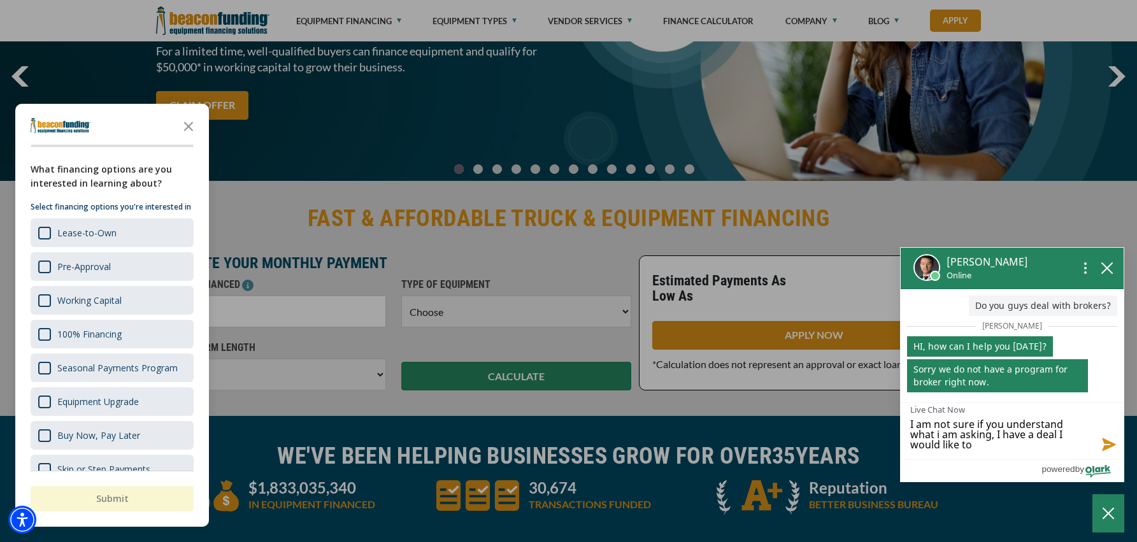
type textarea "I am not sure if you understand what i am asking, I have a deal I would like to…"
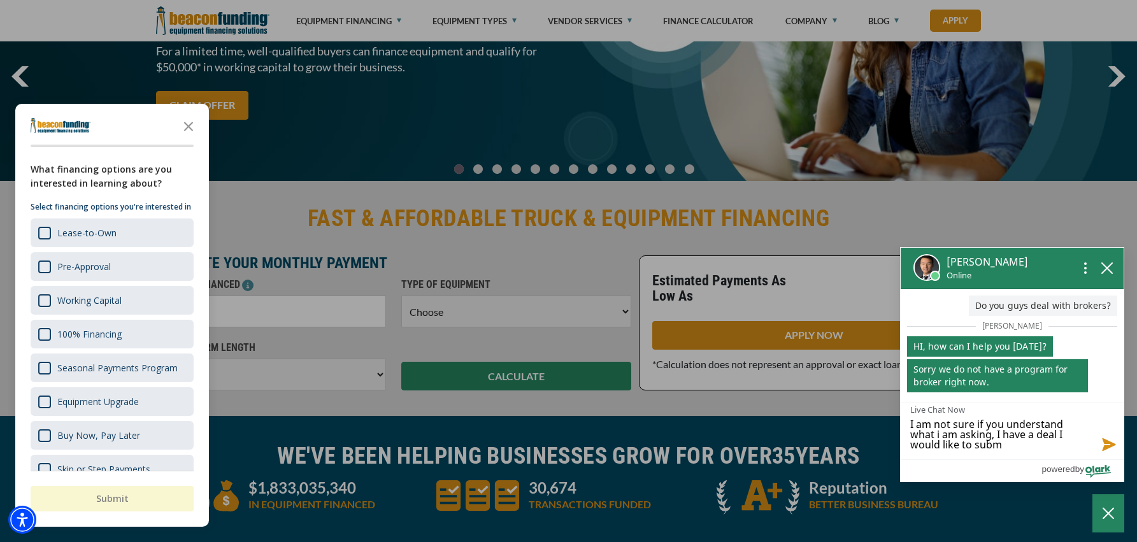
type textarea "I am not sure if you understand what i am asking, I have a deal I would like to…"
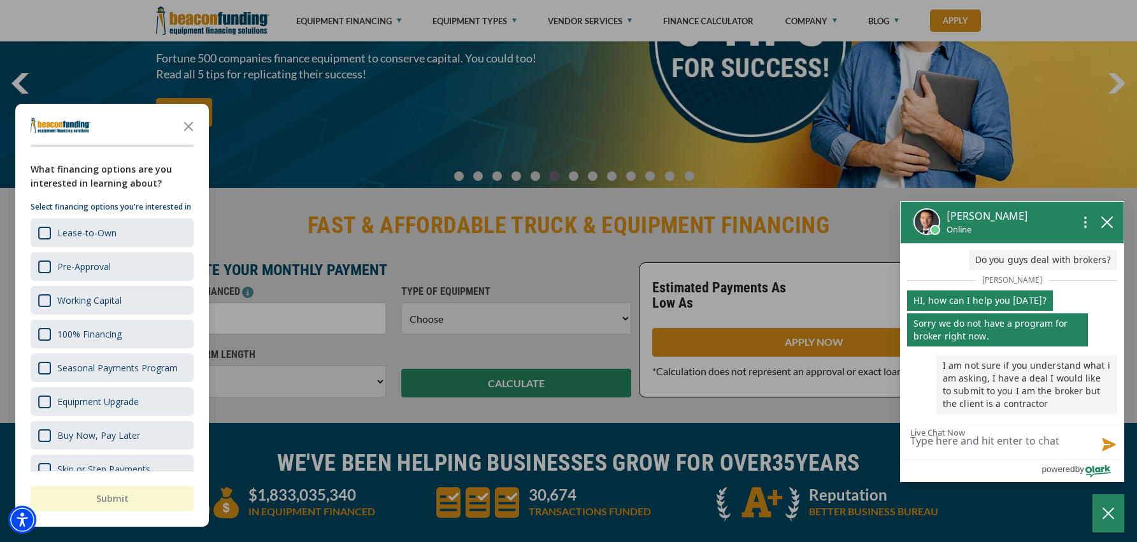
scroll to position [130, 0]
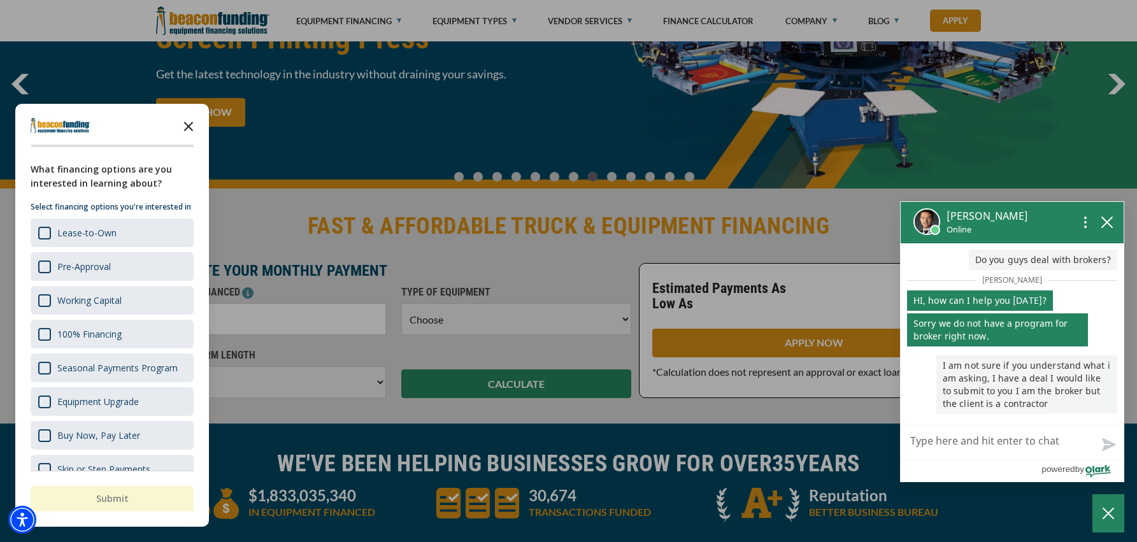
click at [187, 125] on polygon "Close the survey" at bounding box center [189, 127] width 10 height 10
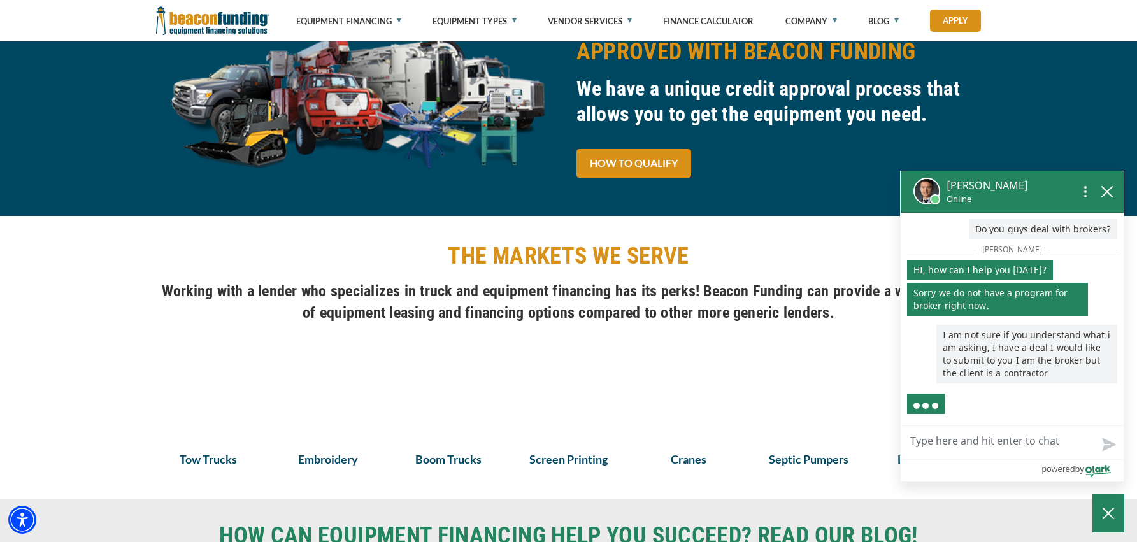
scroll to position [675, 0]
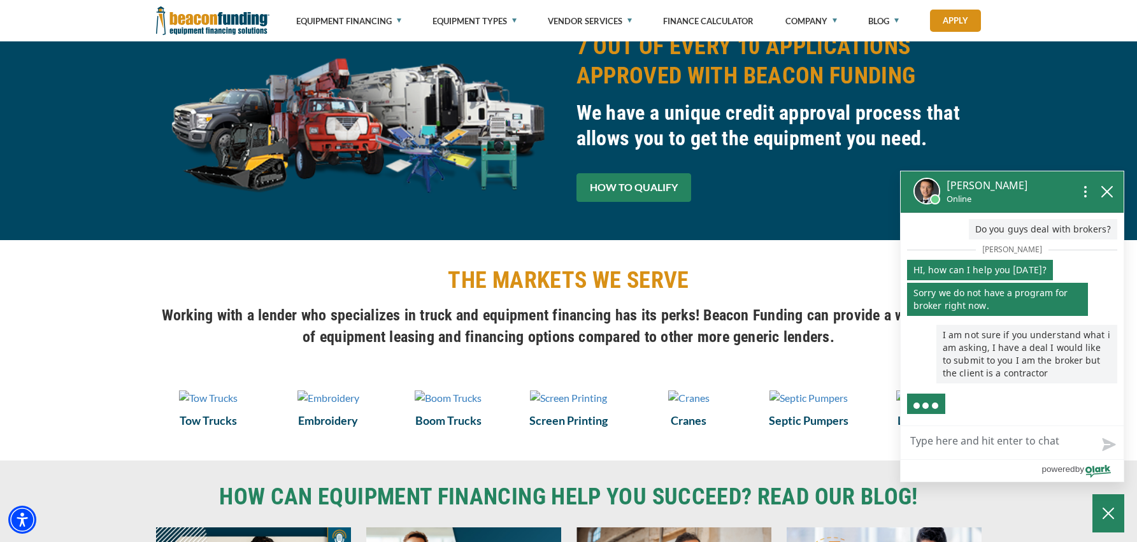
click at [663, 185] on link "HOW TO QUALIFY" at bounding box center [633, 187] width 115 height 29
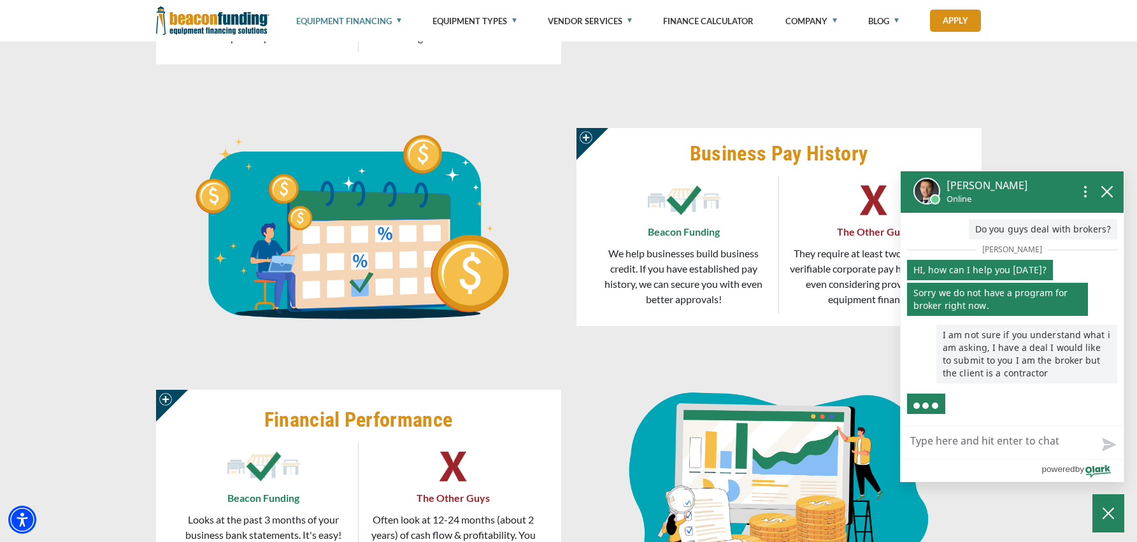
scroll to position [1431, 0]
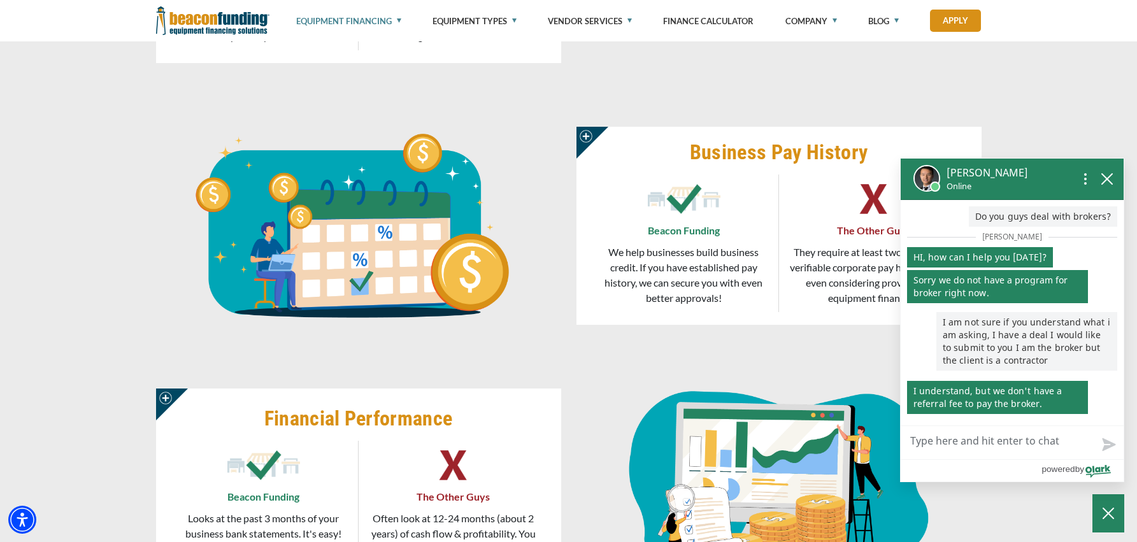
click at [971, 438] on textarea "Live Chat Now" at bounding box center [1011, 442] width 223 height 33
type textarea "U"
type textarea "Un"
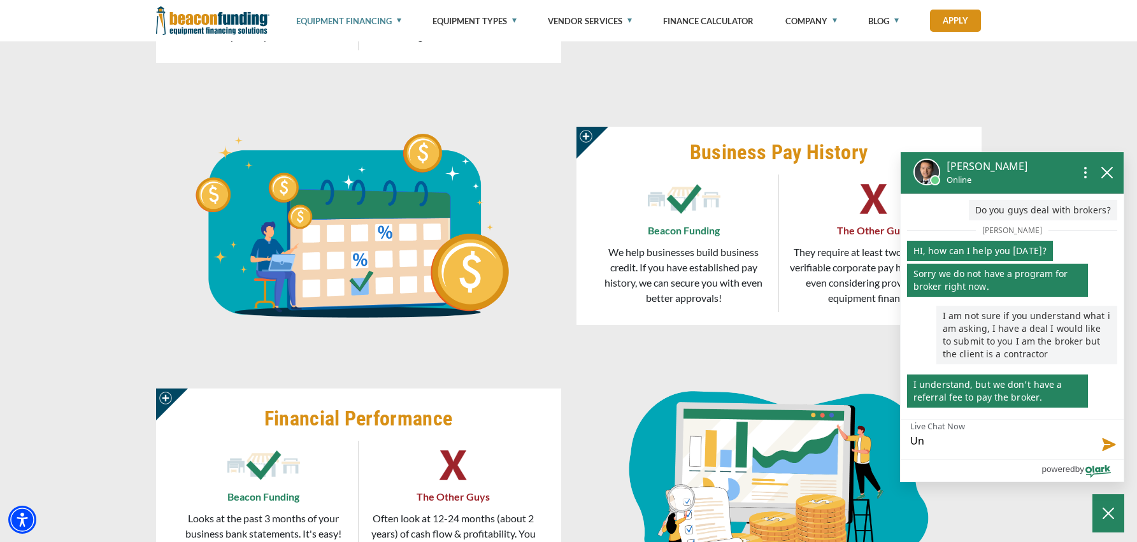
type textarea "Und"
type textarea "Unde"
type textarea "Under"
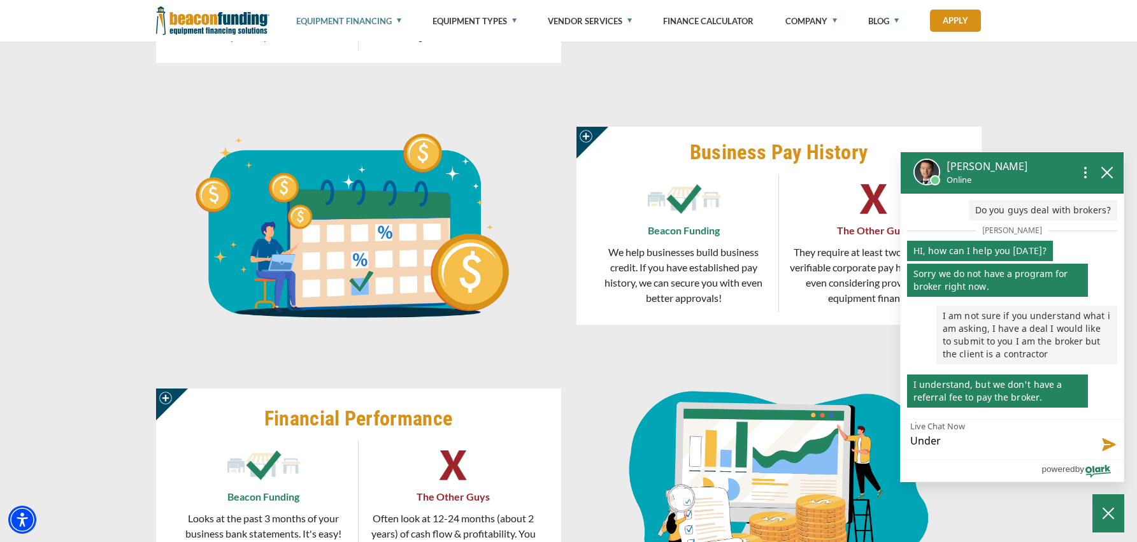
type textarea "Unders"
type textarea "Underst"
type textarea "Understo"
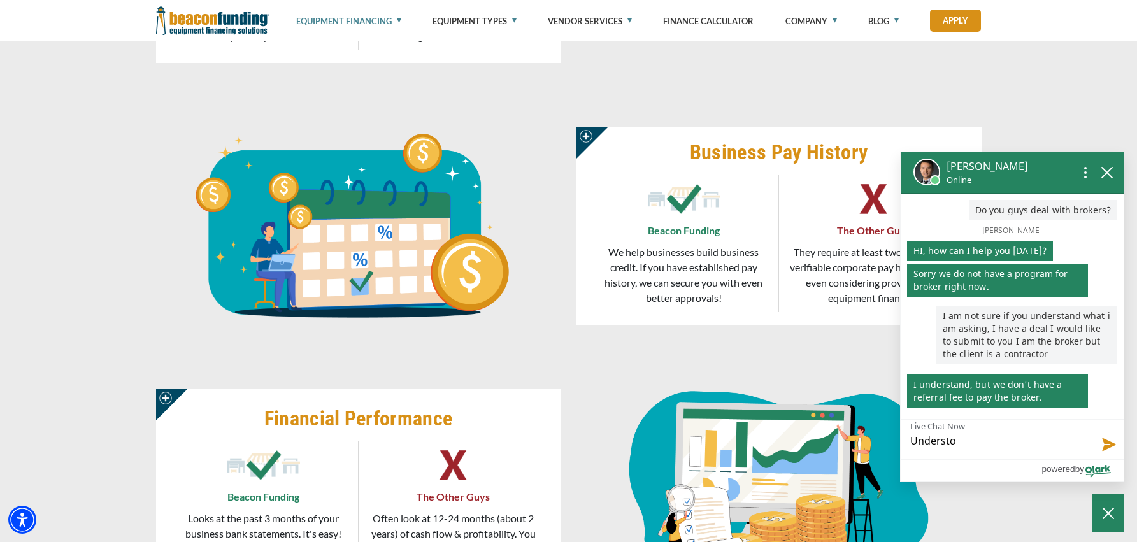
type textarea "Understoo"
type textarea "Understood"
type textarea "Understood,"
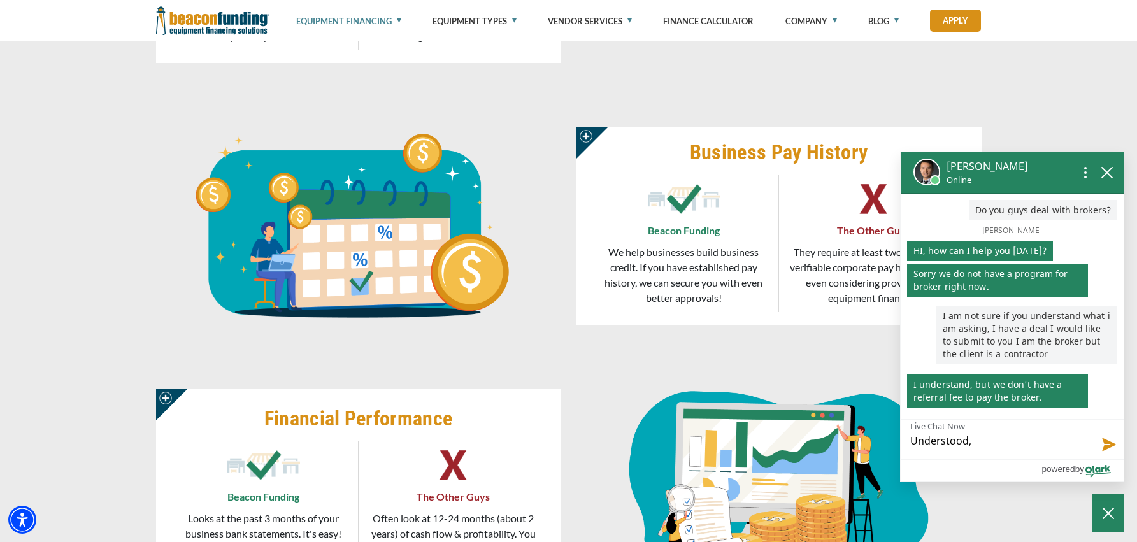
type textarea "Understood,"
type textarea "Understood, i"
type textarea "Understood, if"
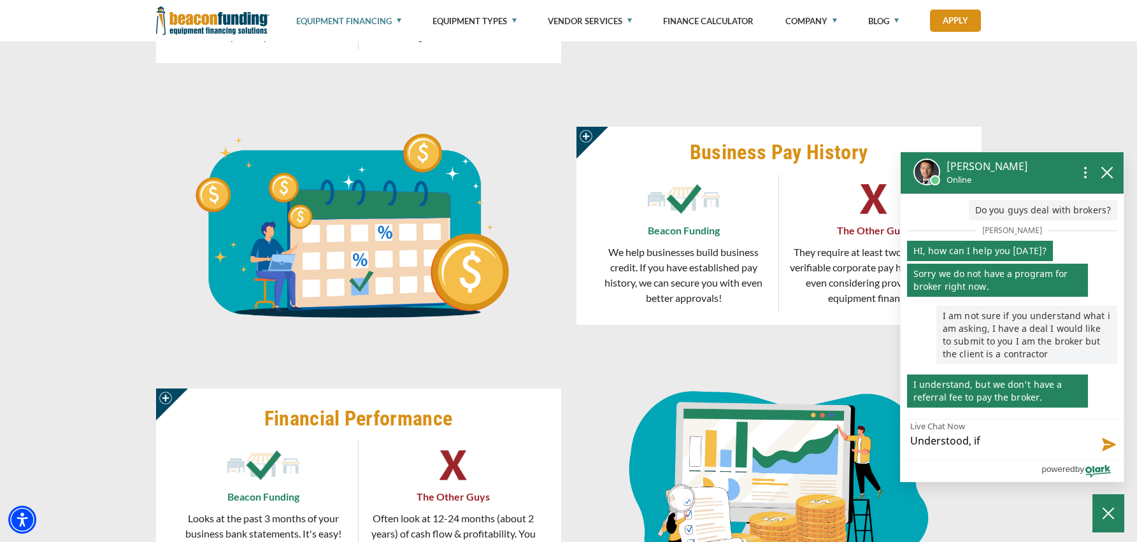
type textarea "Understood, if"
type textarea "Understood, if I"
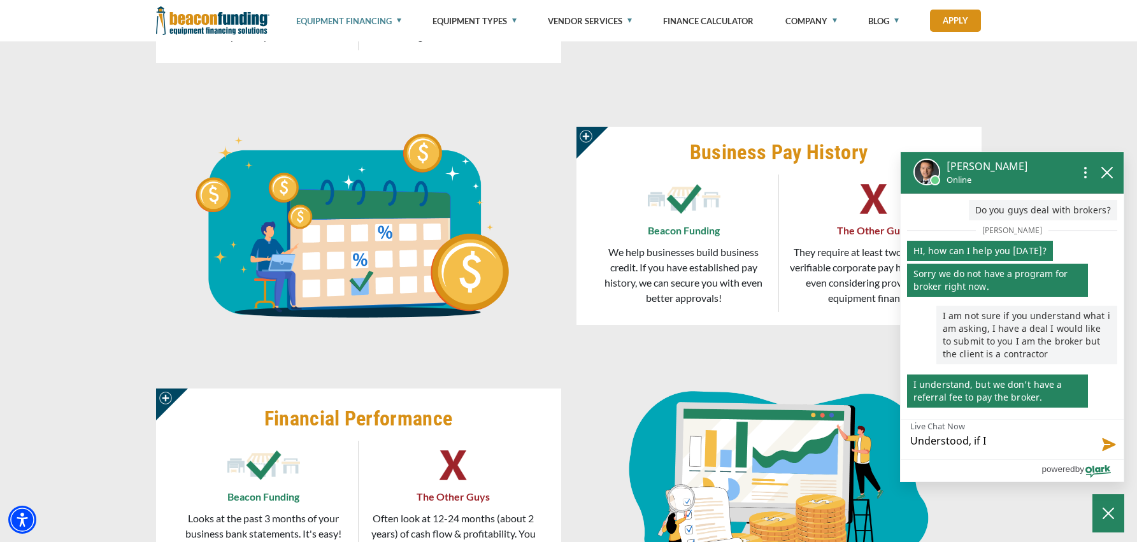
type textarea "Understood, if I"
type textarea "Understood, if I w"
type textarea "Understood, if I we"
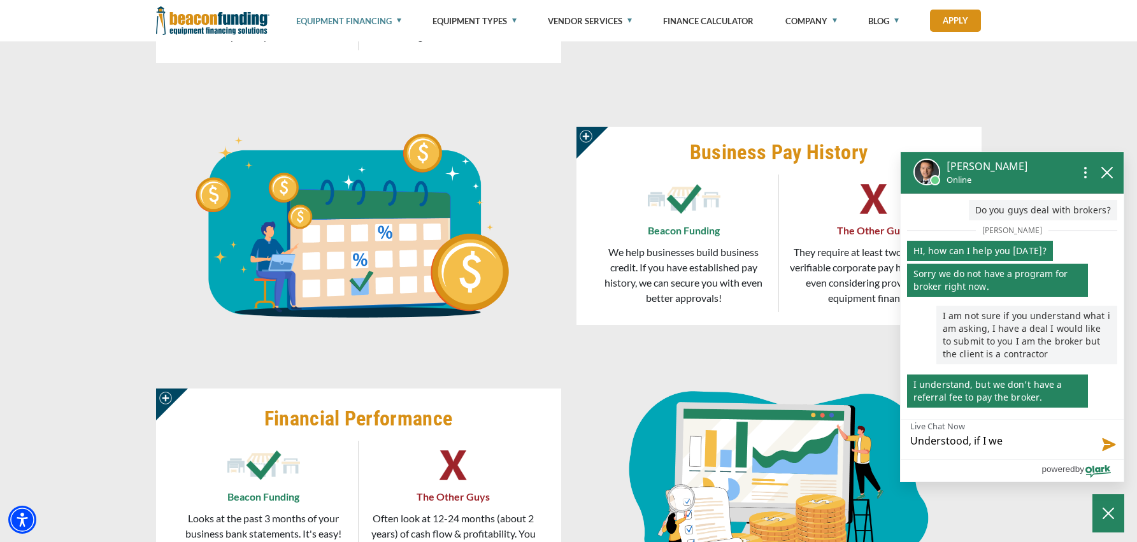
type textarea "Understood, if I wer"
type textarea "Understood, if I were"
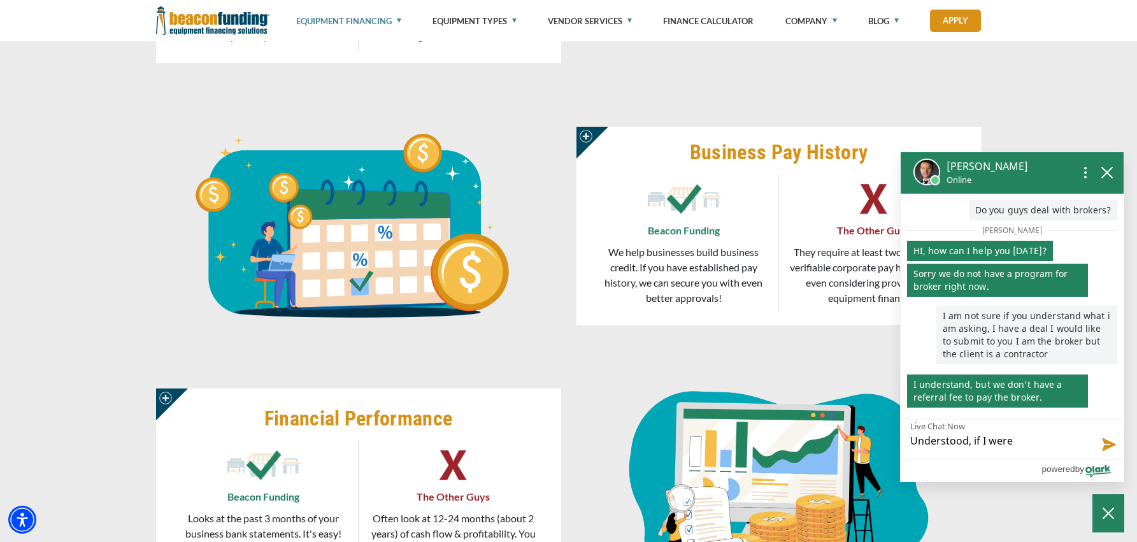
type textarea "Understood, if I were"
type textarea "Understood, if I were t"
type textarea "Understood, if I were to"
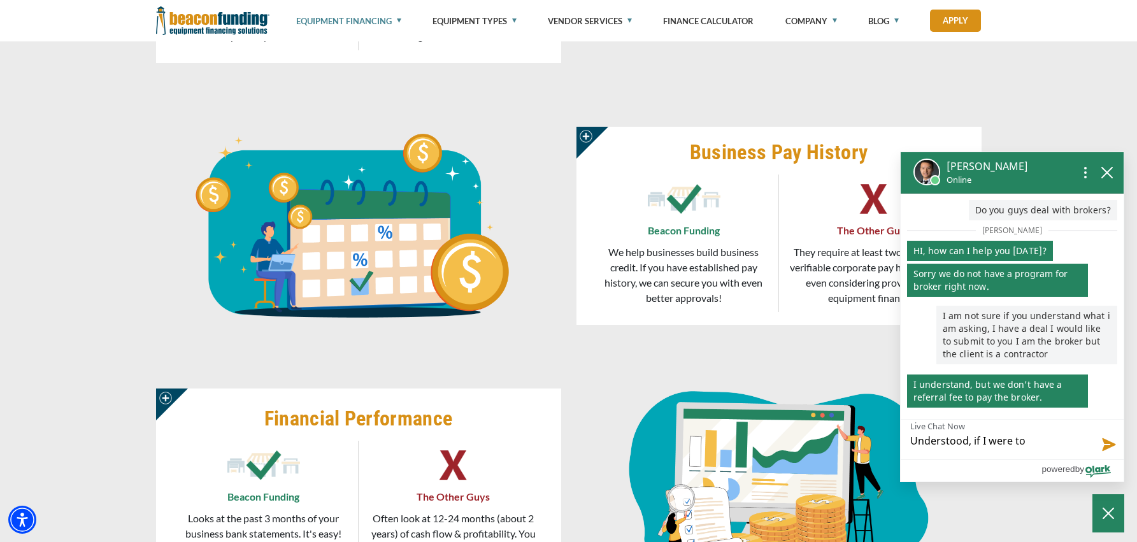
type textarea "Understood, if I were to g"
type textarea "Understood, if I were to ge"
type textarea "Understood, if I were to get"
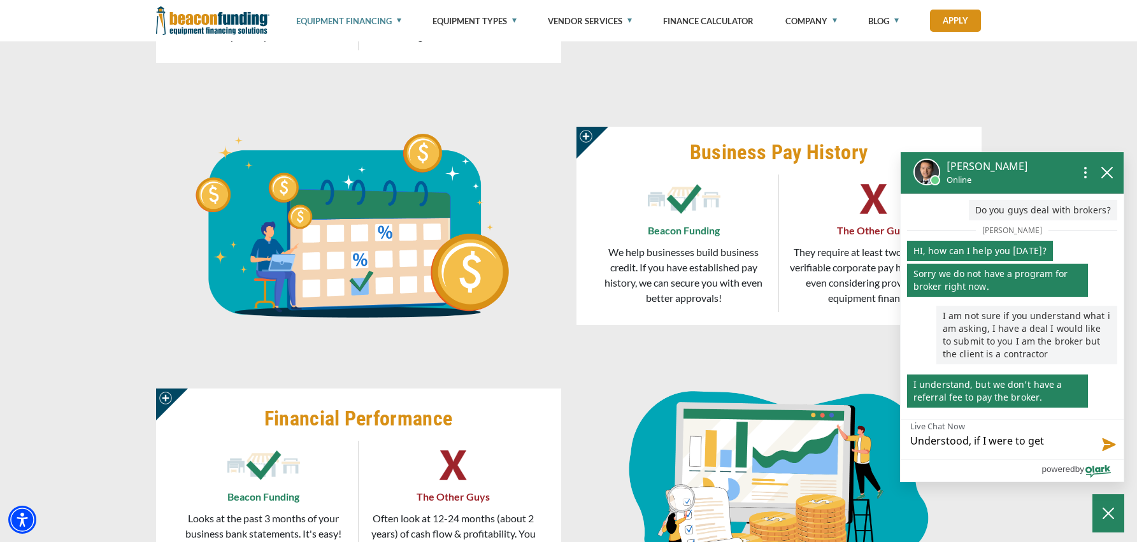
type textarea "Understood, if I were to get"
type textarea "Understood, if I were to get p"
type textarea "Understood, if I were to get pa"
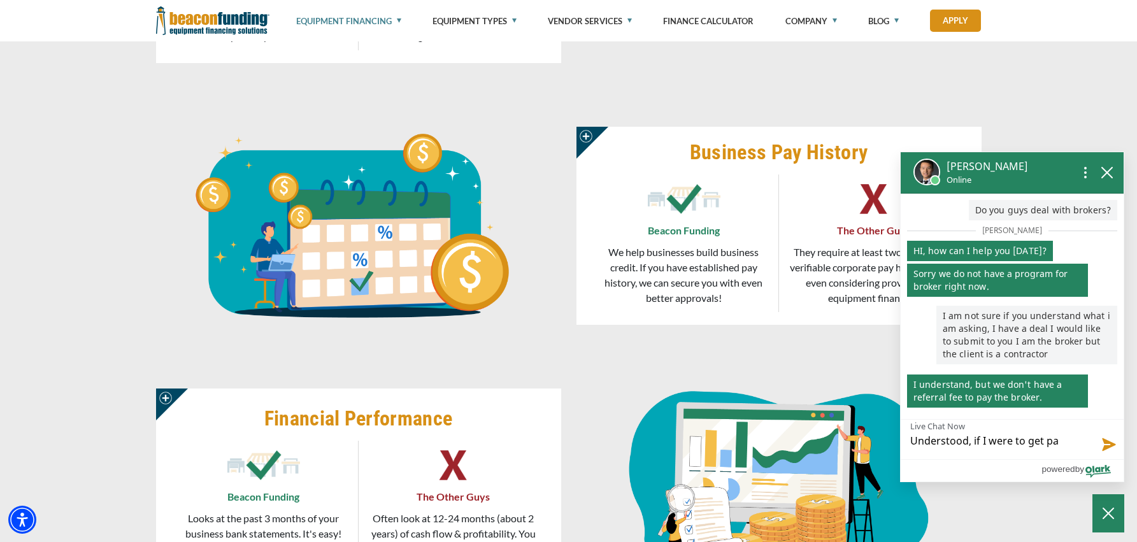
type textarea "Understood, if I were to get pai"
type textarea "Understood, if I were to get paid"
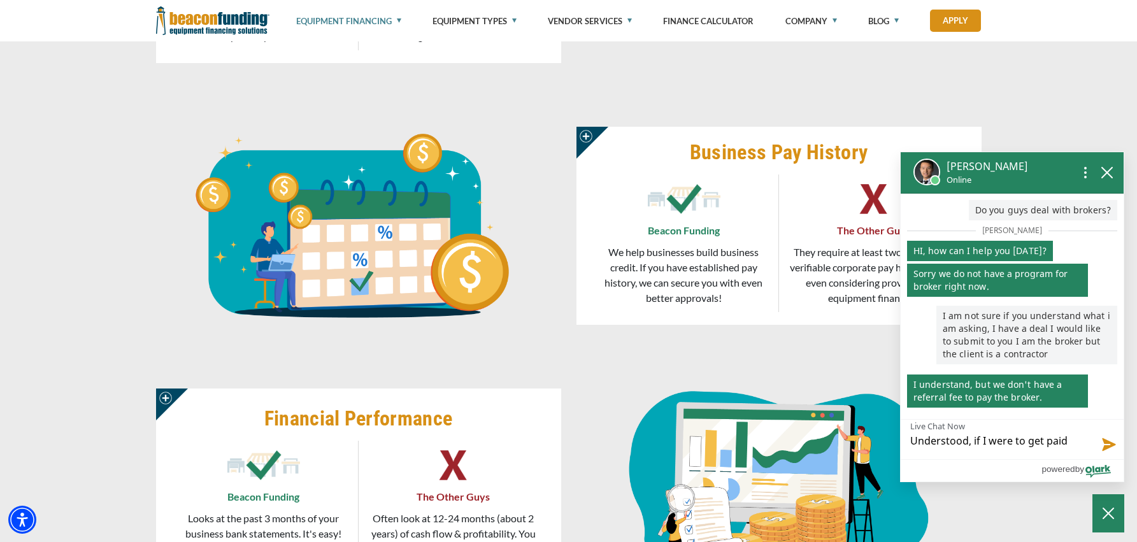
type textarea "Understood, if I were to get paid"
type textarea "Understood, if I were to get paid d"
type textarea "Understood, if I were to get paid di"
type textarea "Understood, if I were to get paid dir"
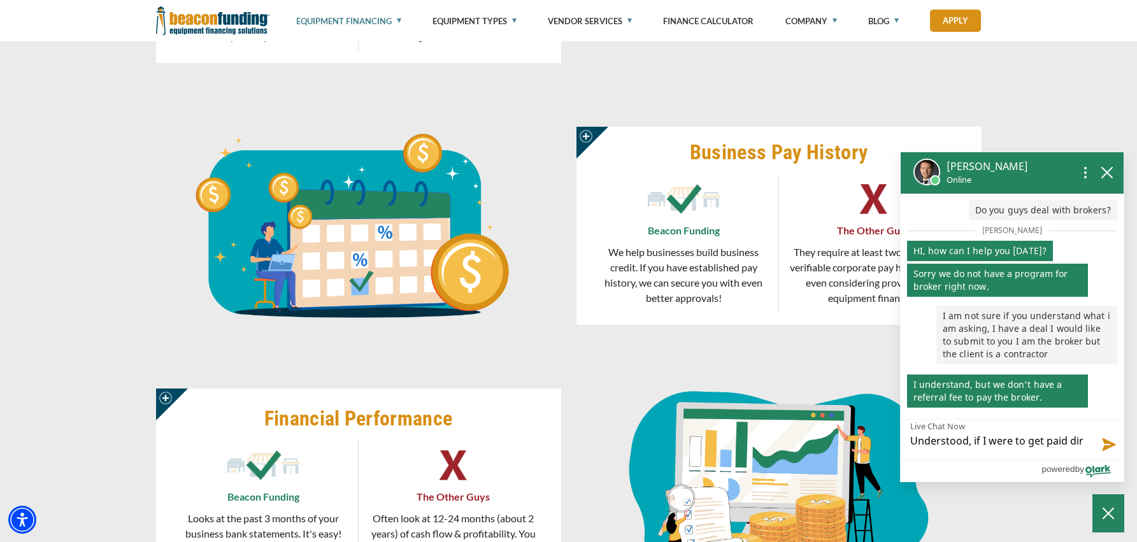
type textarea "Understood, if I were to get paid dire"
type textarea "Understood, if I were to get paid direc"
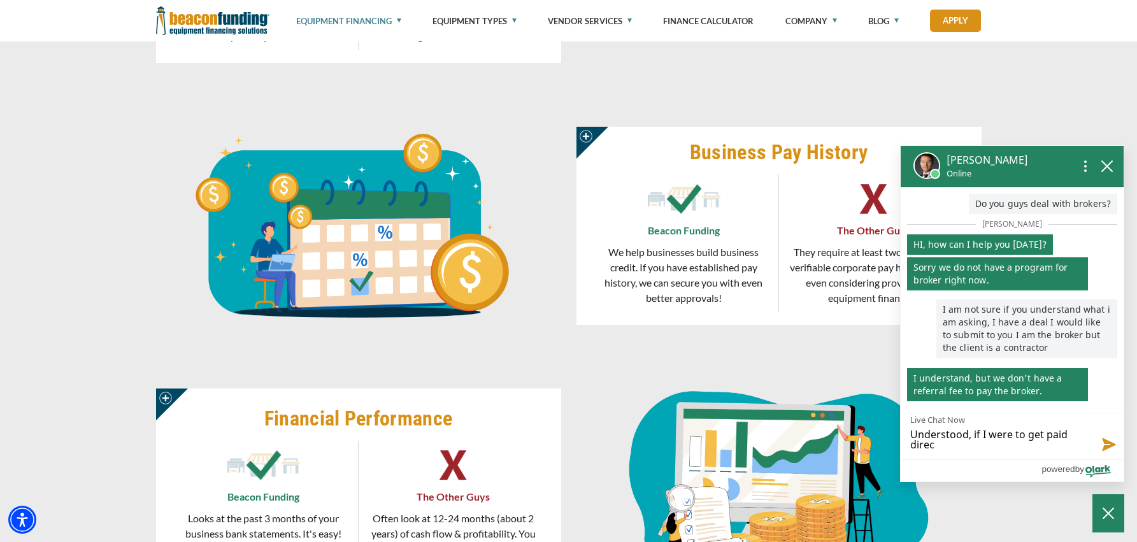
type textarea "Understood, if I were to get paid direct"
type textarea "Understood, if I were to get paid directl"
type textarea "Understood, if I were to get paid directly"
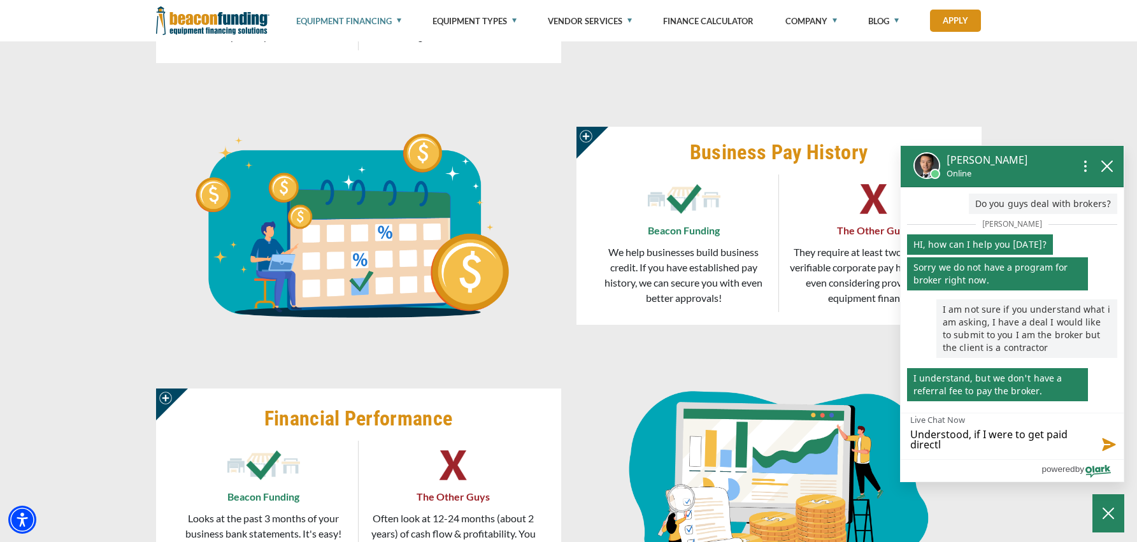
type textarea "Understood, if I were to get paid directly"
type textarea "Understood, if I were to get paid directly f"
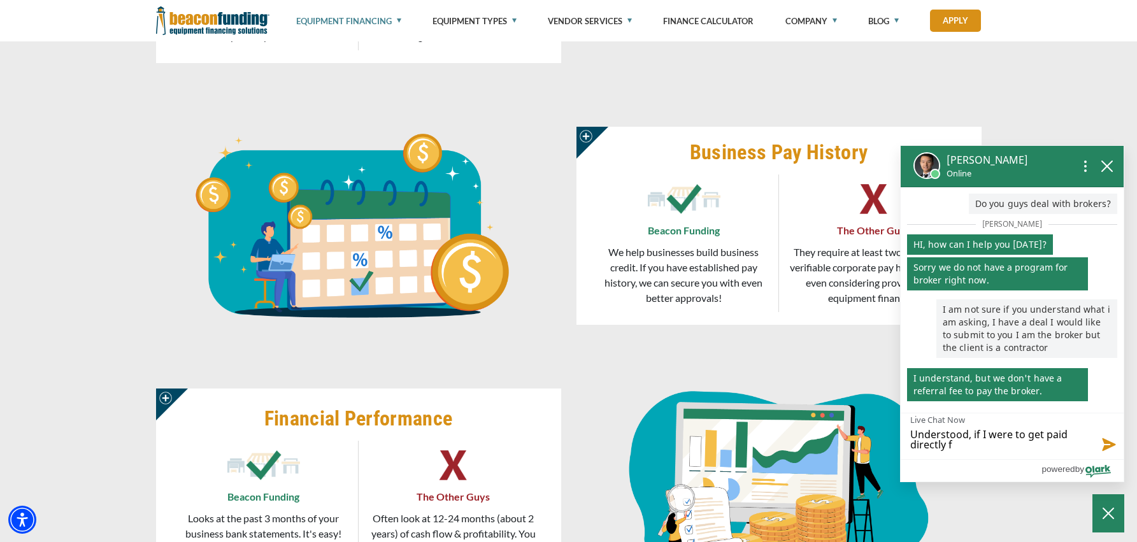
type textarea "Understood, if I were to get paid directly fr"
type textarea "Understood, if I were to get paid directly fro"
type textarea "Understood, if I were to get paid directly from"
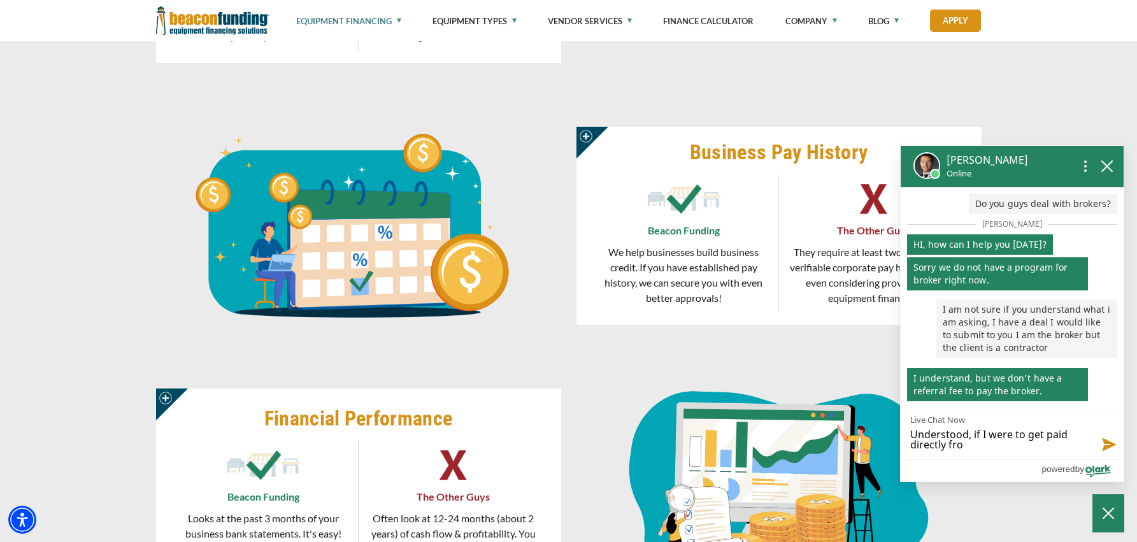
type textarea "Understood, if I were to get paid directly from"
type textarea "Understood, if I were to get paid directly from m"
type textarea "Understood, if I were to get paid directly from my"
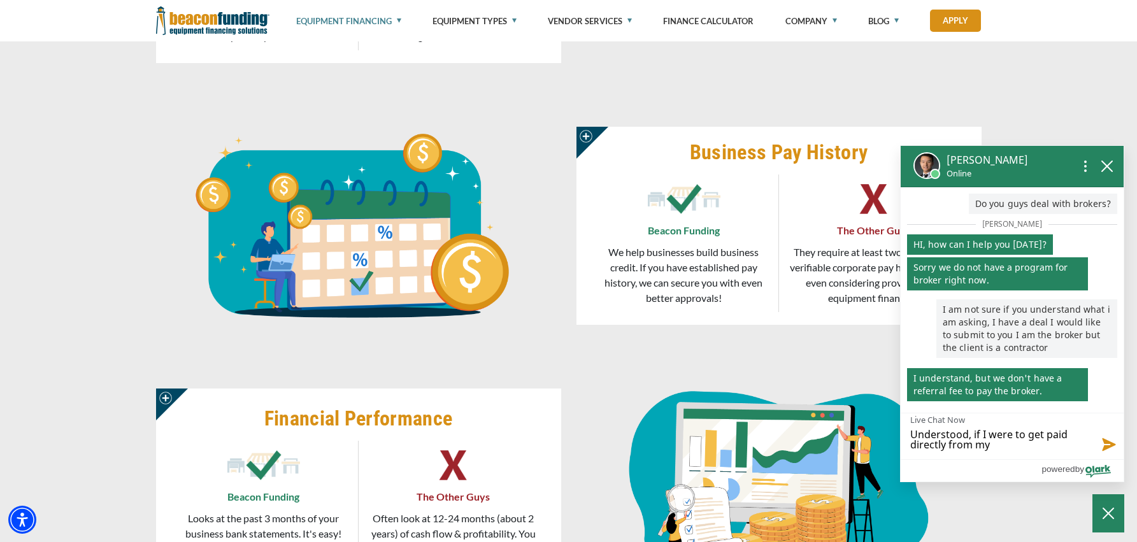
type textarea "Understood, if I were to get paid directly from my"
type textarea "Understood, if I were to get paid directly from my c"
type textarea "Understood, if I were to get paid directly from my cl"
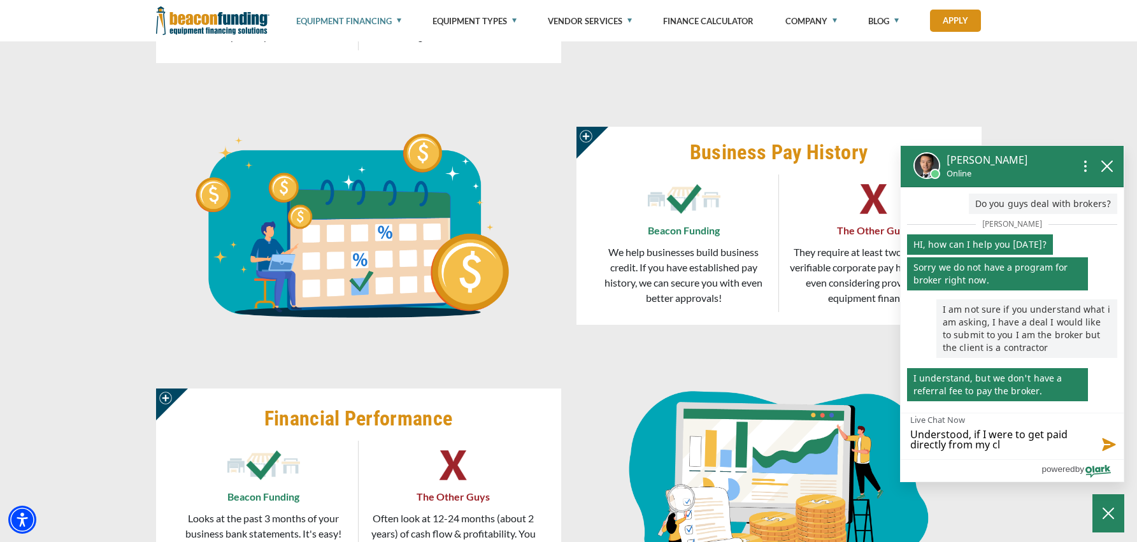
type textarea "Understood, if I were to get paid directly from my cli"
type textarea "Understood, if I were to get paid directly from my clie"
type textarea "Understood, if I were to get paid directly from my clien"
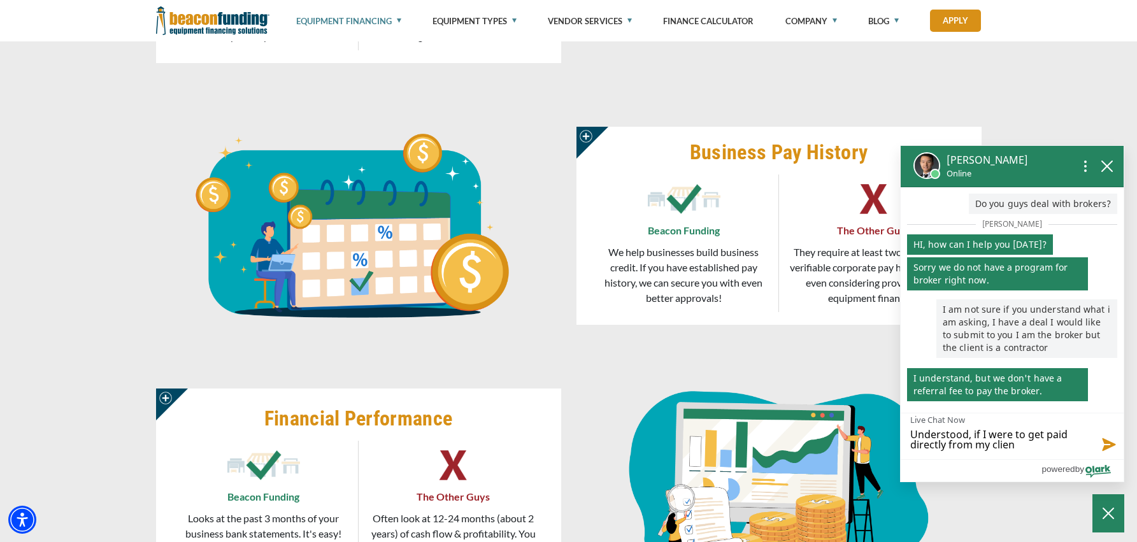
type textarea "Understood, if I were to get paid directly from my client"
type textarea "Understood, if I were to get paid directly from my client w"
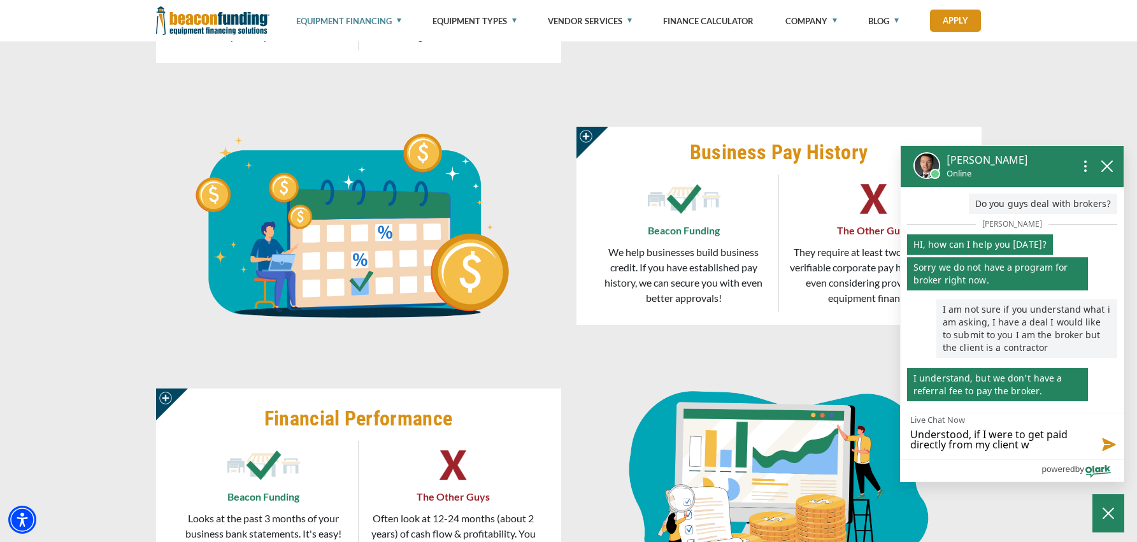
type textarea "Understood, if I were to get paid directly from my client wo"
type textarea "Understood, if I were to get paid directly from my client wou"
type textarea "Understood, if I were to get paid directly from my client woul"
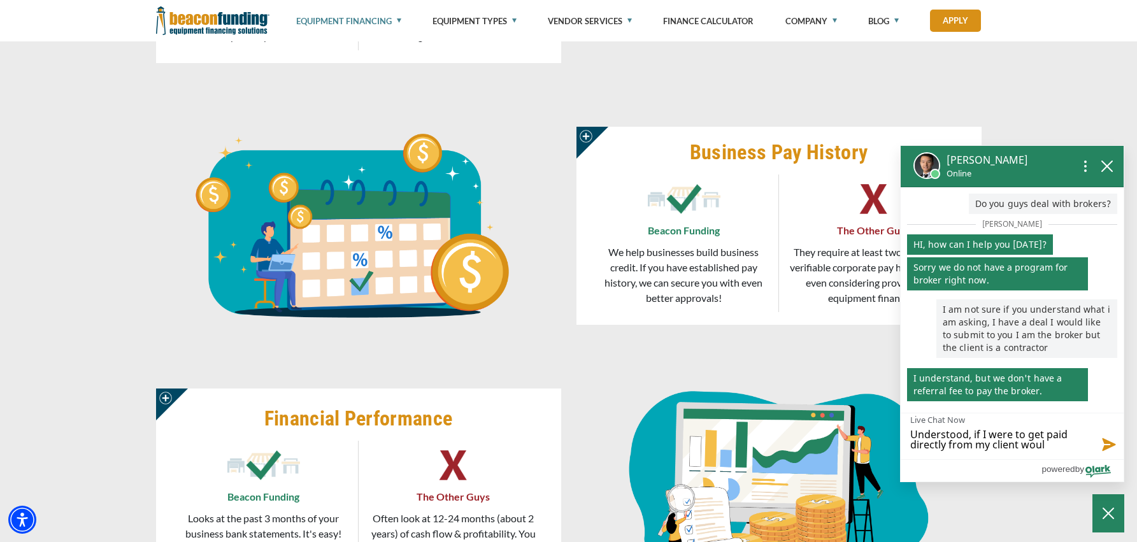
type textarea "Understood, if I were to get paid directly from my client would"
type textarea "Understood, if I were to get paid directly from my client would y"
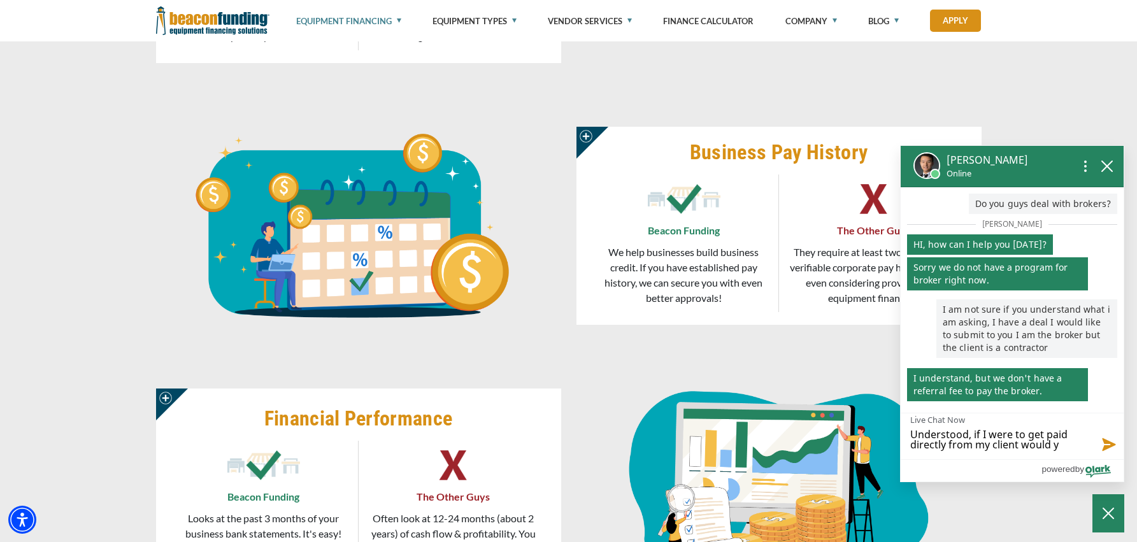
type textarea "Understood, if I were to get paid directly from my client would yo"
type textarea "Understood, if I were to get paid directly from my client would you"
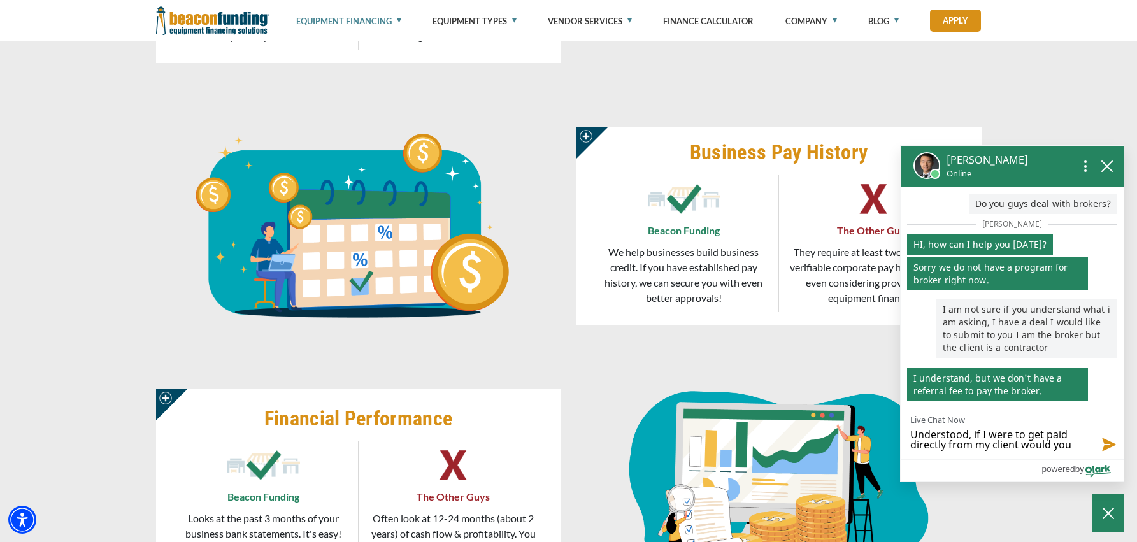
type textarea "Understood, if I were to get paid directly from my client would you w"
type textarea "Understood, if I were to get paid directly from my client would you wo"
type textarea "Understood, if I were to get paid directly from my client would you wor"
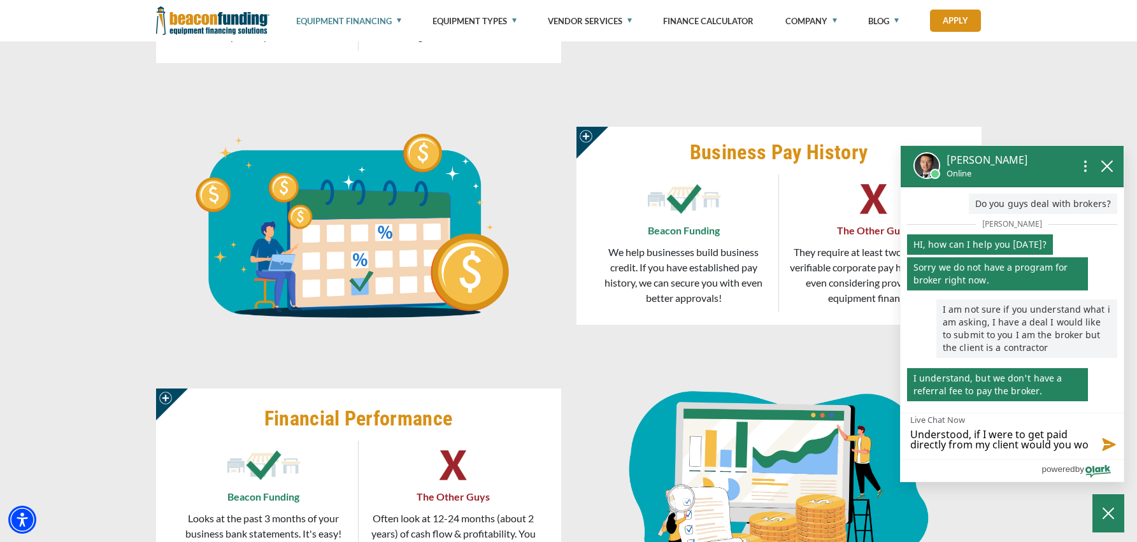
type textarea "Understood, if I were to get paid directly from my client would you wor"
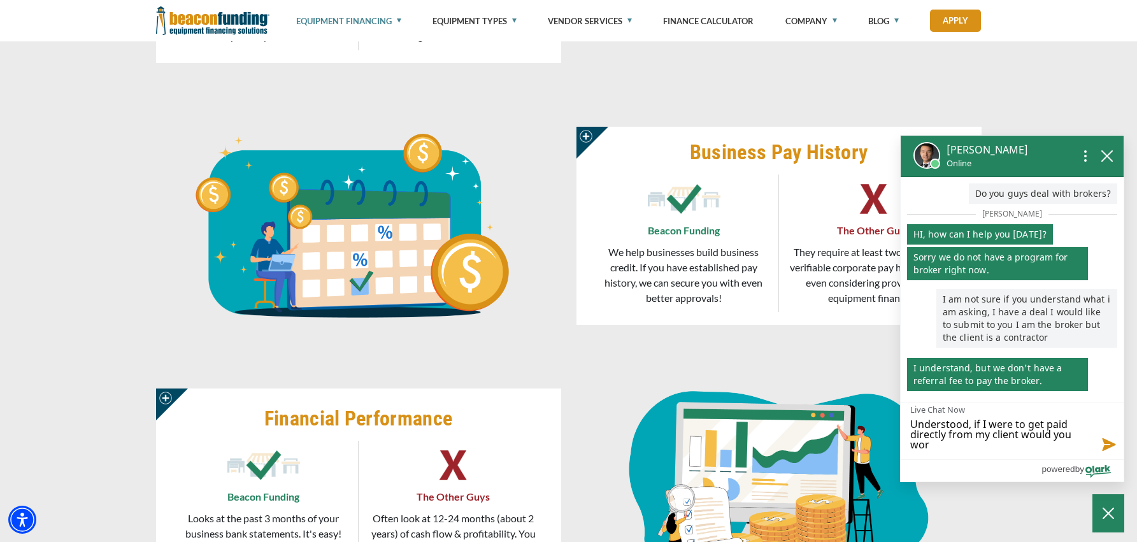
type textarea "Understood, if I were to get paid directly from my client would you work"
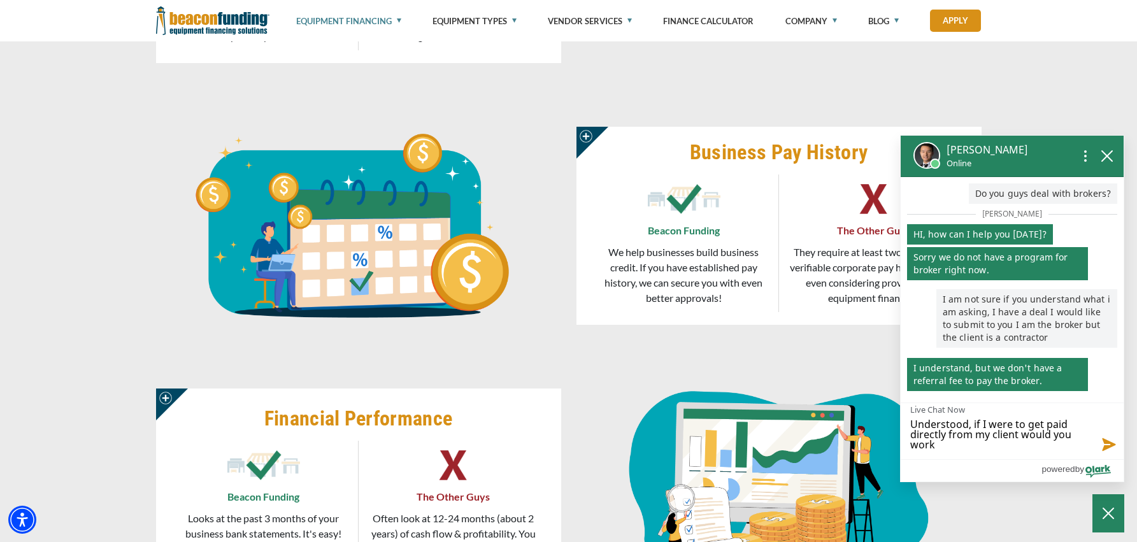
type textarea "Understood, if I were to get paid directly from my client would you work w"
type textarea "Understood, if I were to get paid directly from my client would you work wi"
type textarea "Understood, if I were to get paid directly from my client would you work wit"
type textarea "Understood, if I were to get paid directly from my client would you work with"
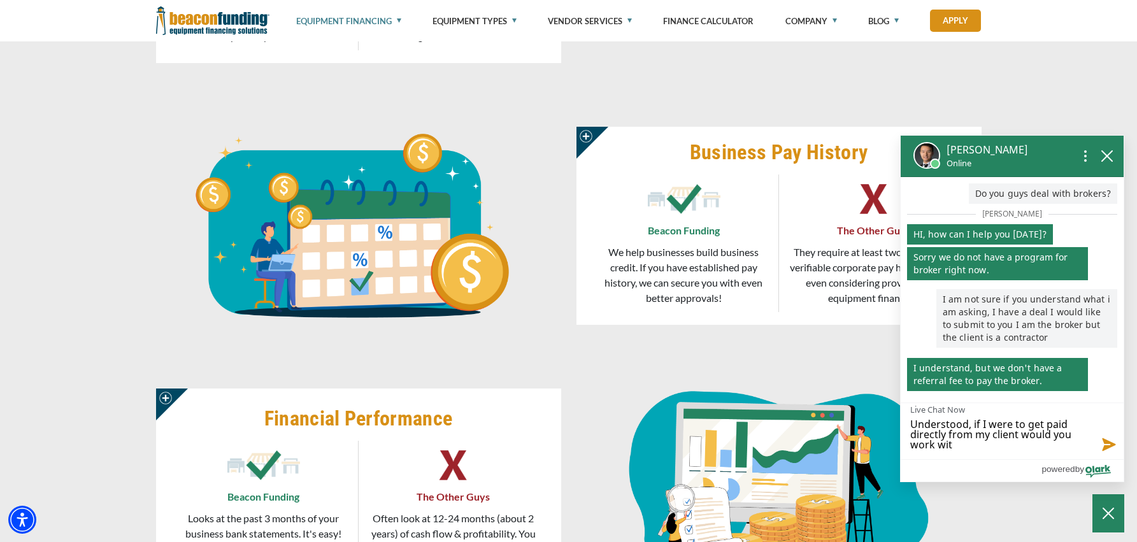
type textarea "Understood, if I were to get paid directly from my client would you work with"
type textarea "Understood, if I were to get paid directly from my client would you work with m"
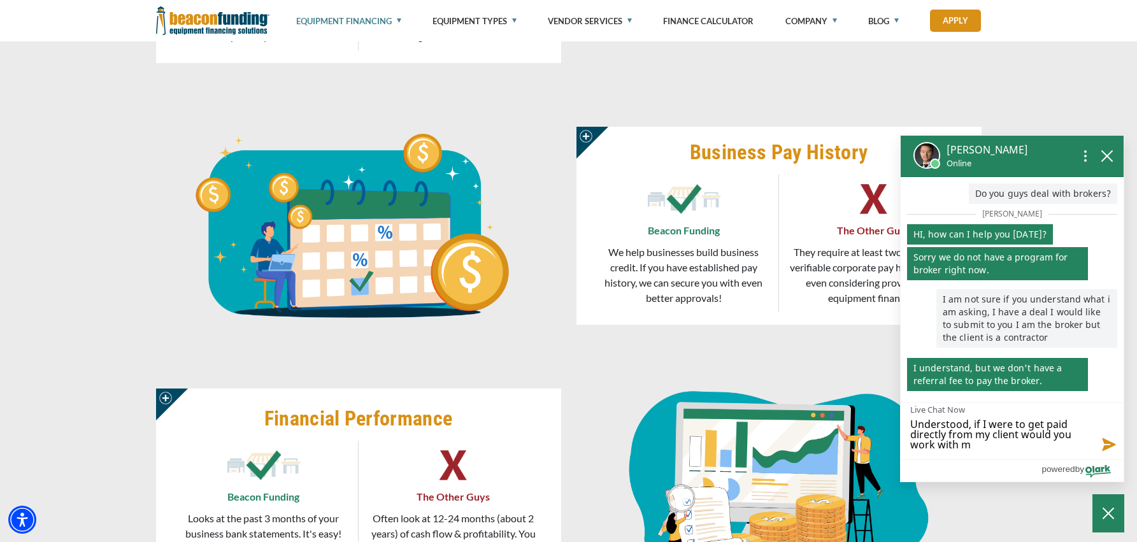
type textarea "Understood, if I were to get paid directly from my client would you work with me"
type textarea "Understood, if I were to get paid directly from my client would you work with m…"
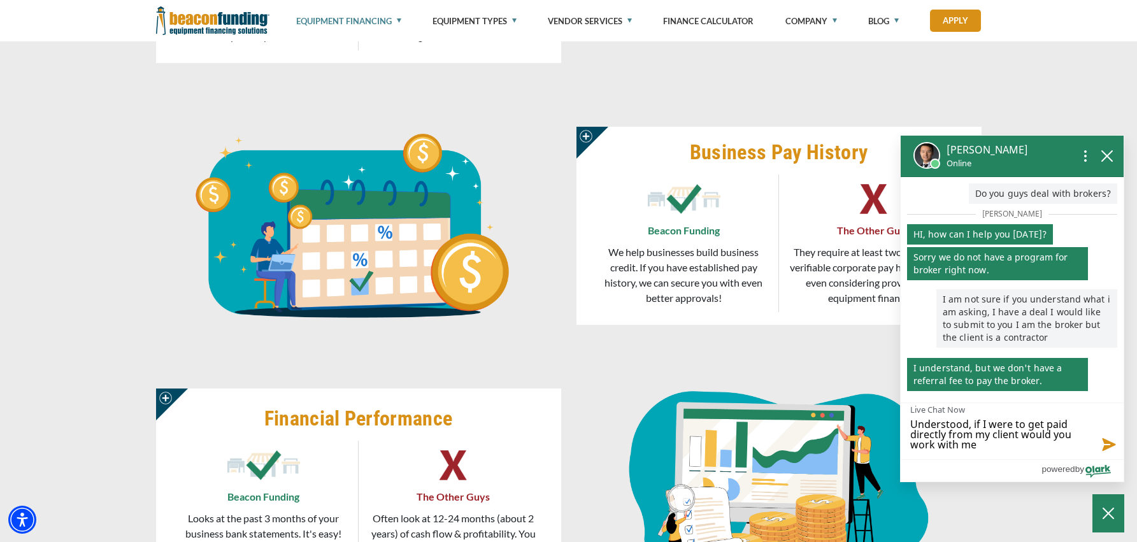
type textarea "Understood, if I were to get paid directly from my client would you work with m…"
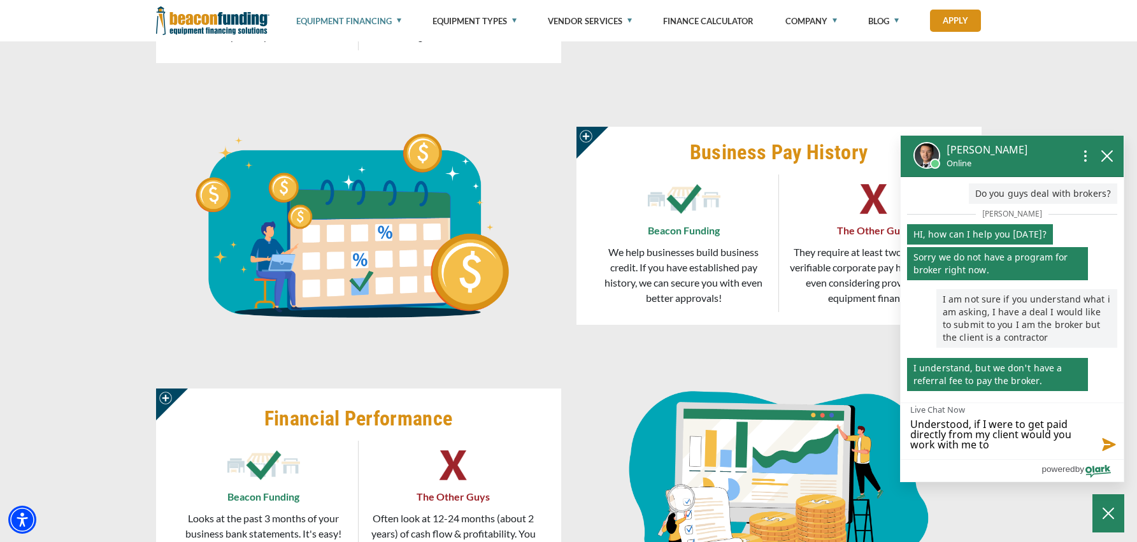
type textarea "Understood, if I were to get paid directly from my client would you work with m…"
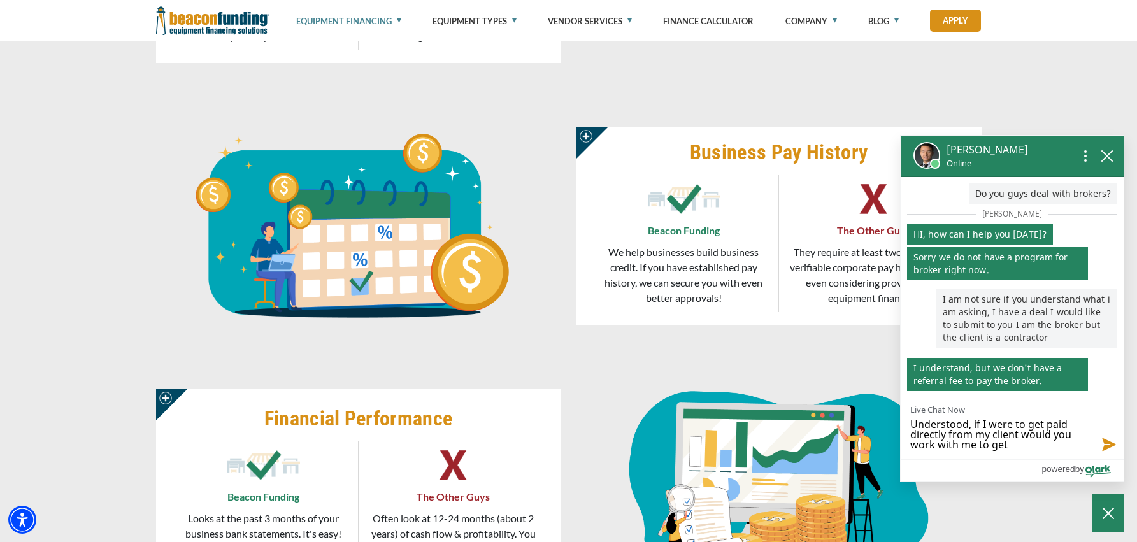
type textarea "Understood, if I were to get paid directly from my client would you work with m…"
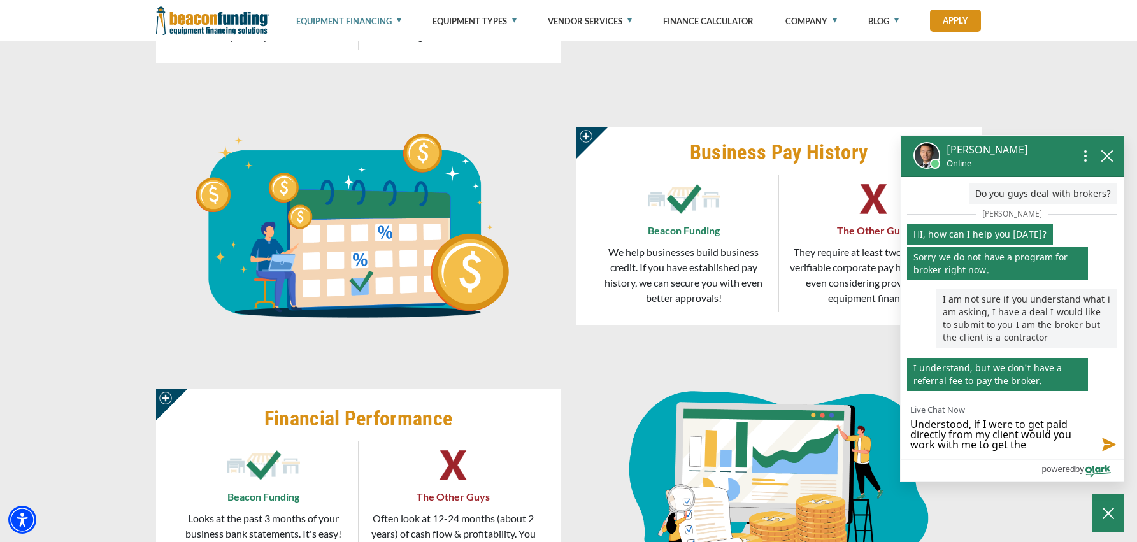
type textarea "Understood, if I were to get paid directly from my client would you work with m…"
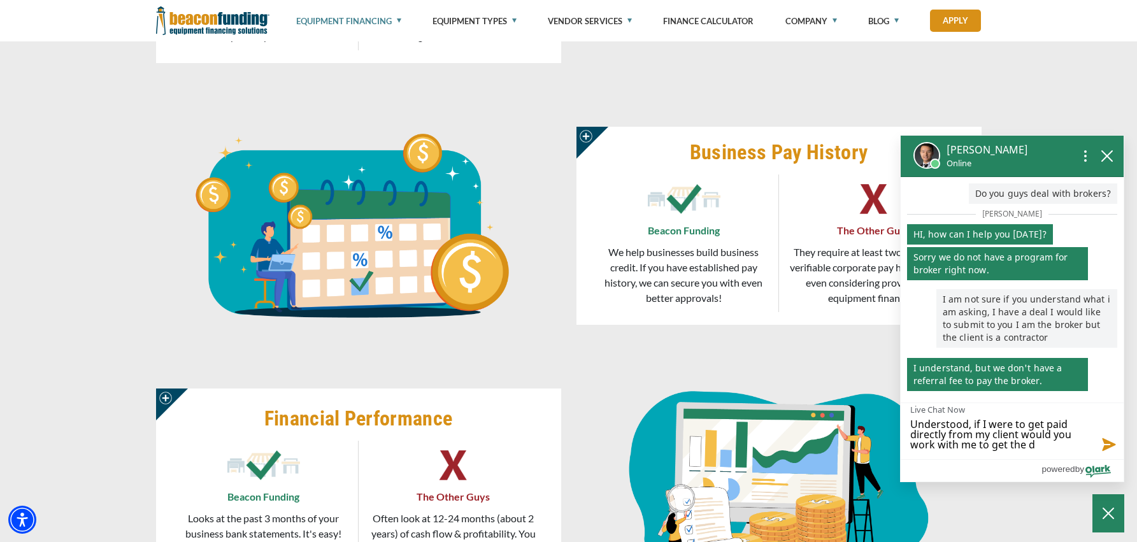
type textarea "Understood, if I were to get paid directly from my client would you work with m…"
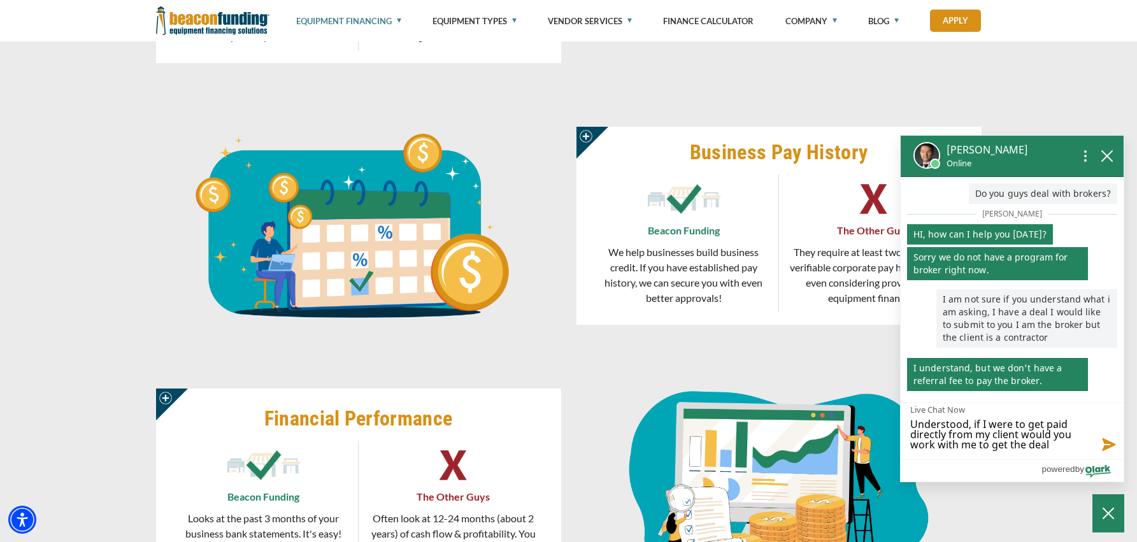
type textarea "Understood, if I were to get paid directly from my client would you work with m…"
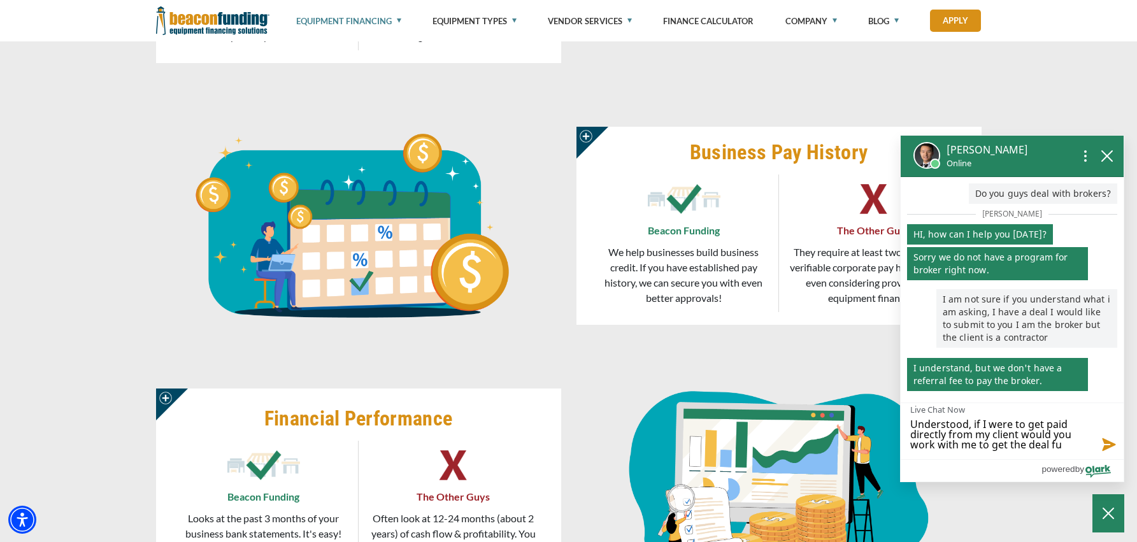
type textarea "Understood, if I were to get paid directly from my client would you work with m…"
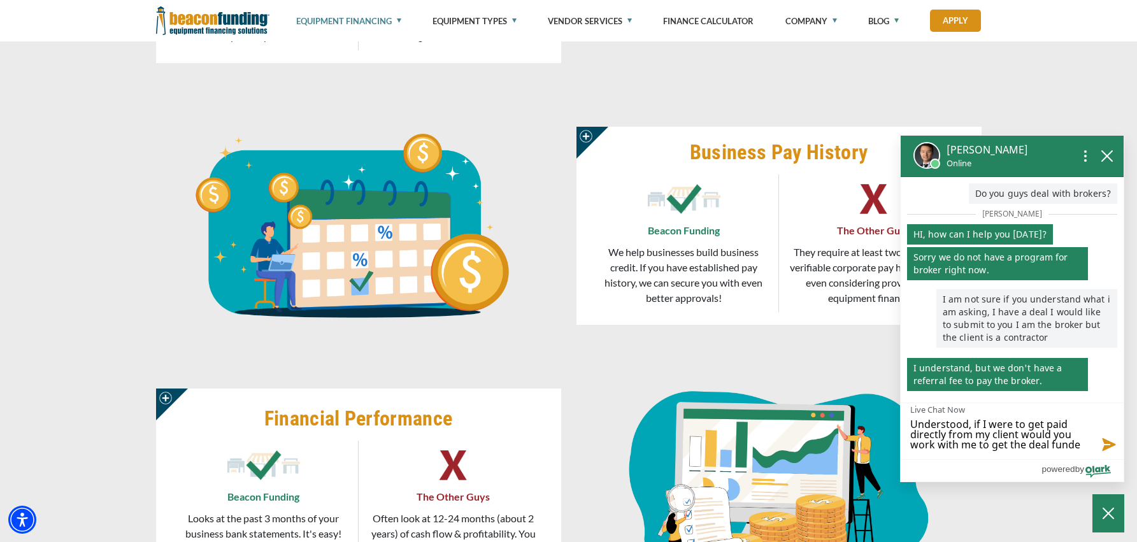
type textarea "Understood, if I were to get paid directly from my client would you work with m…"
